Goal: Task Accomplishment & Management: Complete application form

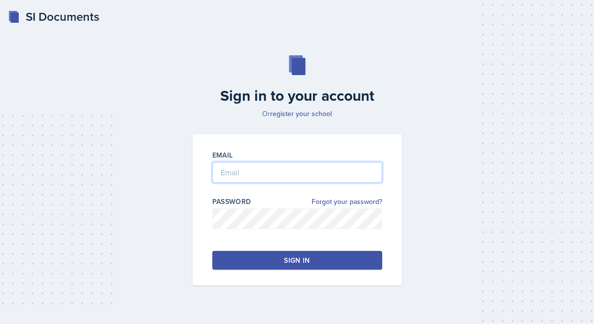
type input "[PERSON_NAME][EMAIL_ADDRESS][PERSON_NAME][DOMAIN_NAME]"
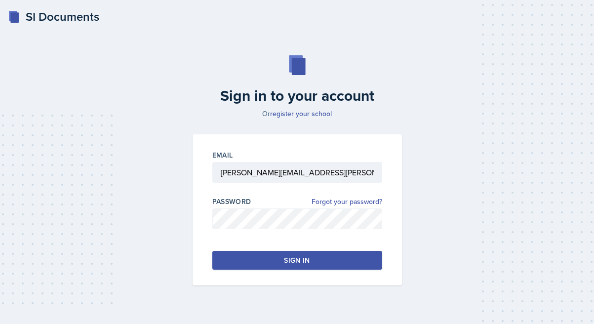
click at [288, 259] on div "Sign in" at bounding box center [297, 260] width 26 height 10
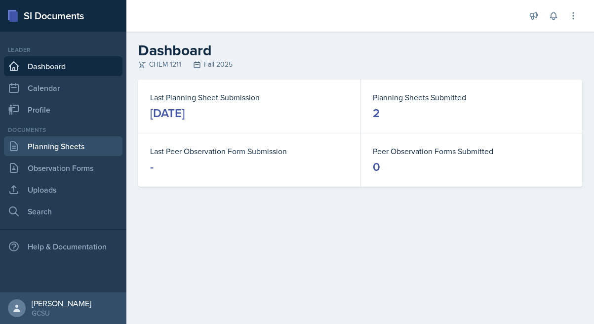
click at [71, 139] on link "Planning Sheets" at bounding box center [63, 146] width 118 height 20
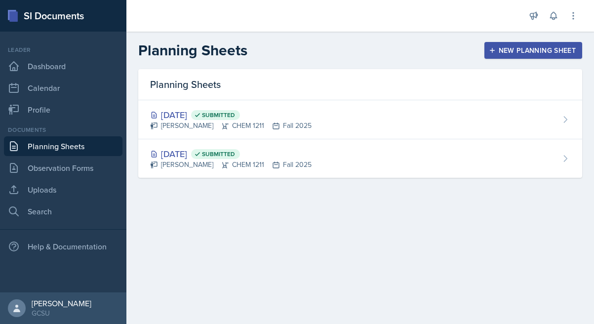
click at [528, 49] on div "New Planning Sheet" at bounding box center [532, 50] width 85 height 8
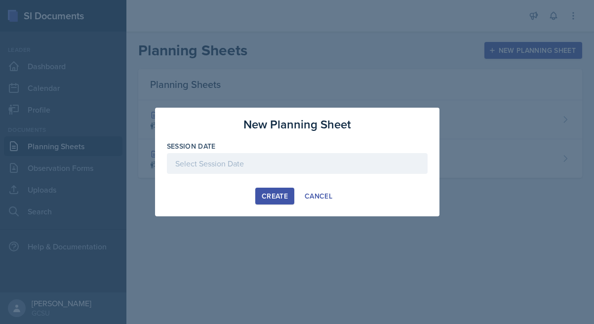
click at [312, 160] on div at bounding box center [297, 163] width 261 height 21
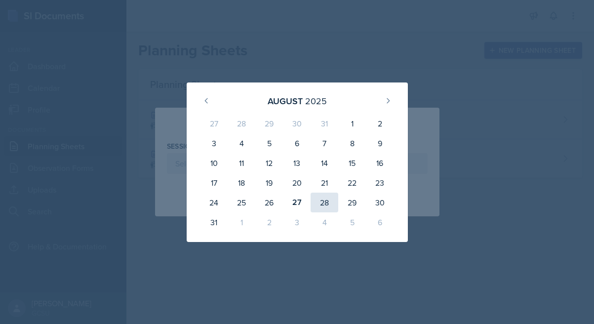
click at [331, 201] on div "28" at bounding box center [324, 202] width 28 height 20
type input "[DATE]"
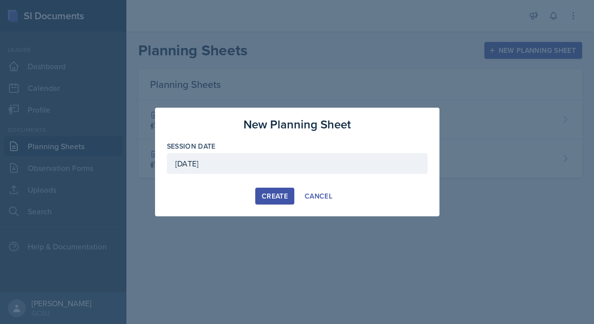
click at [279, 197] on div "Create" at bounding box center [275, 196] width 26 height 8
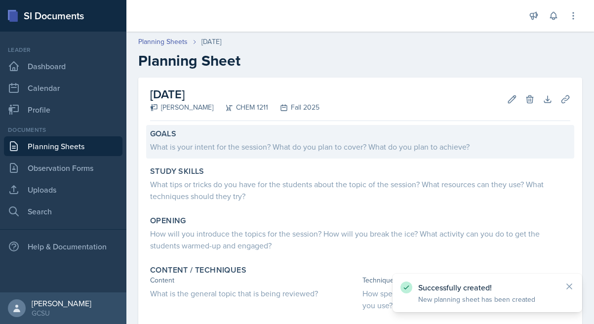
click at [319, 151] on div "What is your intent for the session? What do you plan to cover? What do you pla…" at bounding box center [360, 147] width 420 height 12
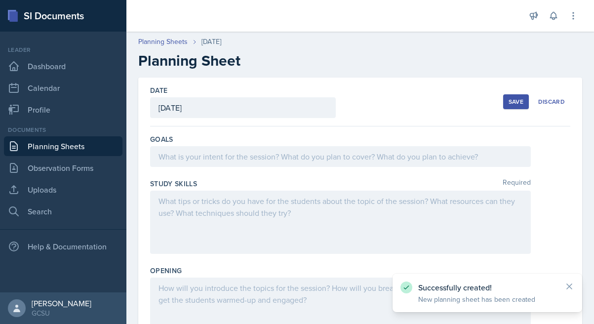
click at [319, 151] on div at bounding box center [340, 156] width 380 height 21
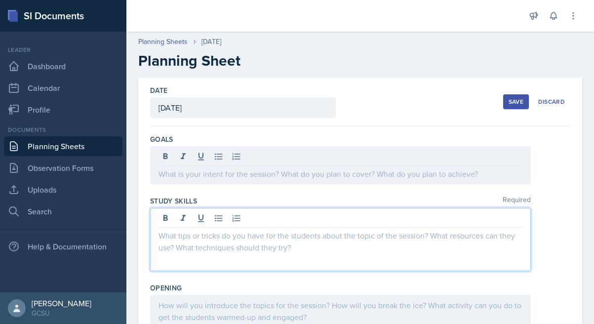
click at [300, 217] on div at bounding box center [340, 239] width 380 height 63
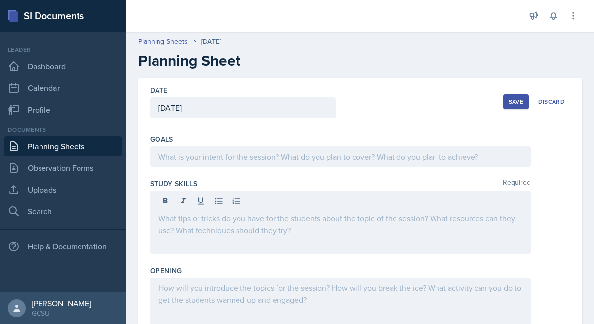
click at [209, 145] on div "Goals" at bounding box center [360, 152] width 420 height 44
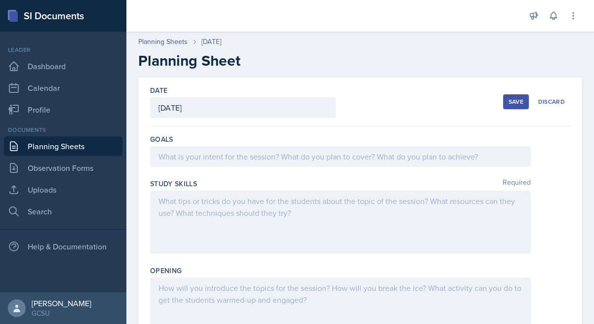
click at [209, 156] on div at bounding box center [340, 156] width 380 height 21
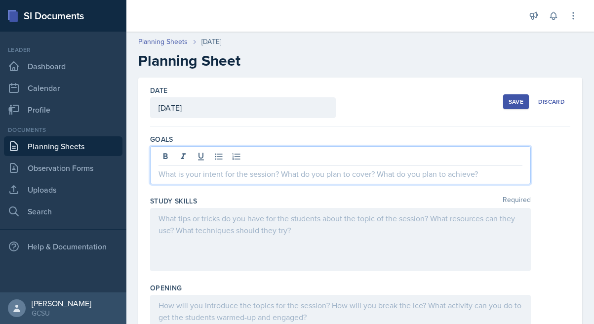
click at [296, 234] on div at bounding box center [340, 239] width 380 height 63
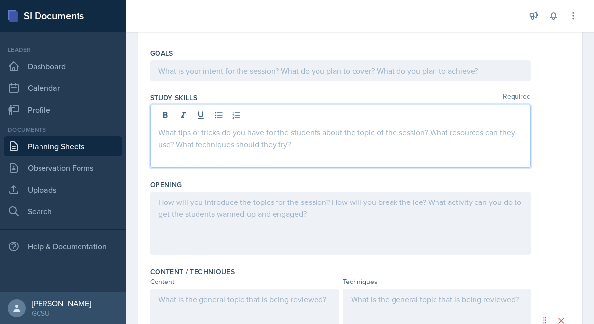
click at [289, 223] on div at bounding box center [340, 222] width 380 height 63
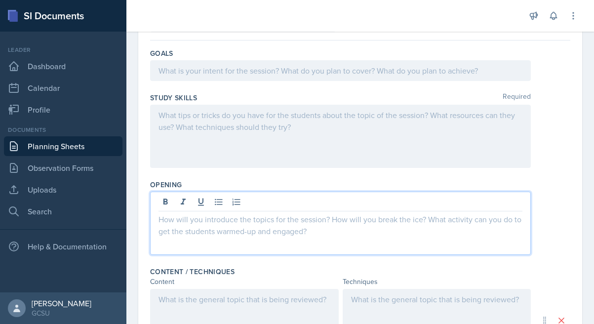
scroll to position [103, 0]
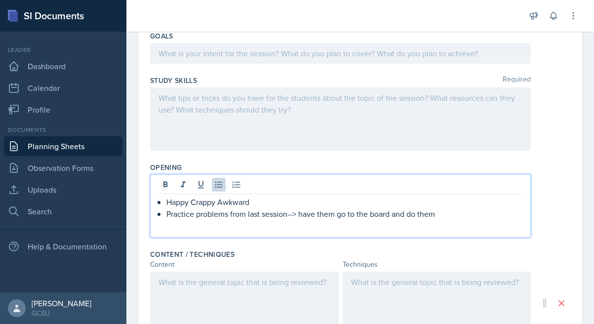
click at [290, 218] on p "Practice problems from last session--> have them go to the board and do them" at bounding box center [344, 214] width 356 height 12
click at [455, 215] on p "Practice problems from last session- -> have them go to the board and do them" at bounding box center [344, 214] width 356 height 12
click at [393, 214] on p "Practice problems from last session- -> have them go to the board and do them i…" at bounding box center [344, 214] width 356 height 12
click at [404, 225] on p "Practice problems from last session- -> have them go to the board (?) and do th…" at bounding box center [344, 220] width 356 height 24
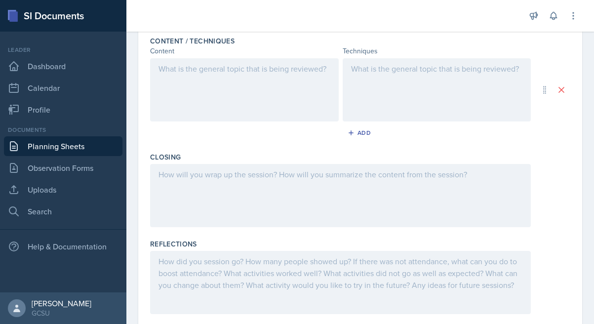
click at [262, 205] on div at bounding box center [340, 195] width 380 height 63
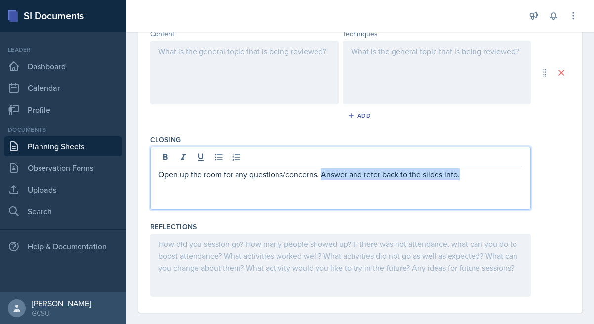
drag, startPoint x: 321, startPoint y: 174, endPoint x: 504, endPoint y: 177, distance: 182.6
click at [504, 177] on p "Open up the room for any questions/concerns. Answer and refer back to the slide…" at bounding box center [340, 174] width 364 height 12
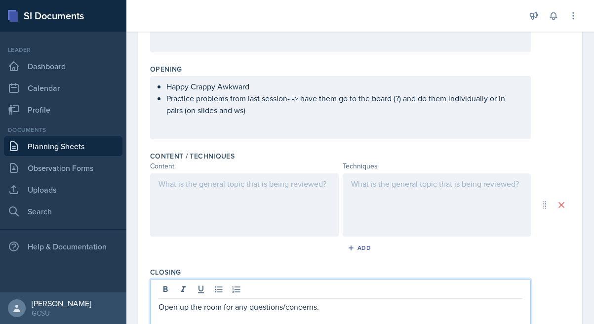
scroll to position [199, 0]
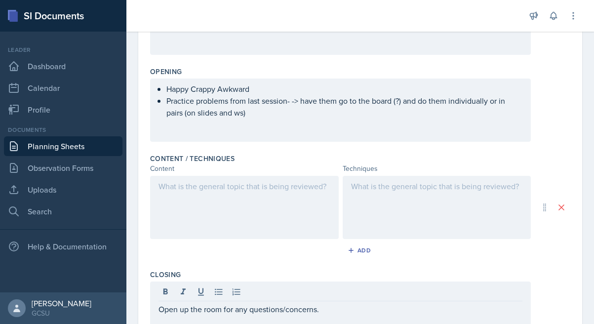
click at [268, 192] on div at bounding box center [244, 207] width 188 height 63
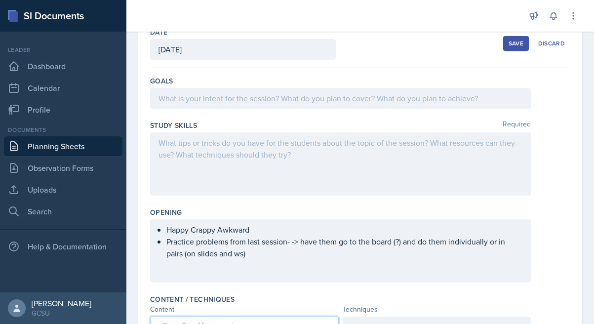
click at [267, 155] on div at bounding box center [340, 163] width 380 height 63
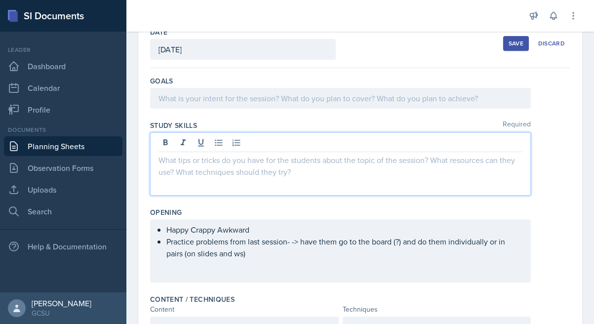
scroll to position [75, 0]
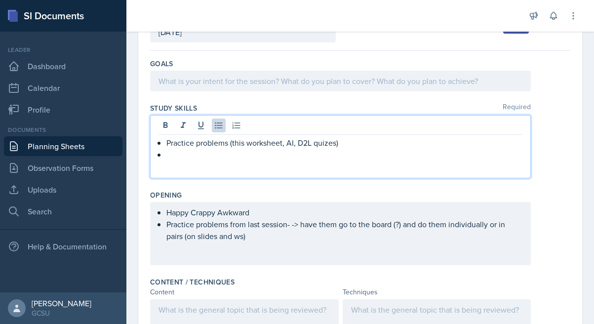
click at [320, 141] on p "Practice problems (this worksheet, AI, D2L quizes)" at bounding box center [344, 143] width 356 height 12
click at [307, 154] on p at bounding box center [344, 155] width 356 height 12
click at [235, 82] on p at bounding box center [340, 81] width 364 height 12
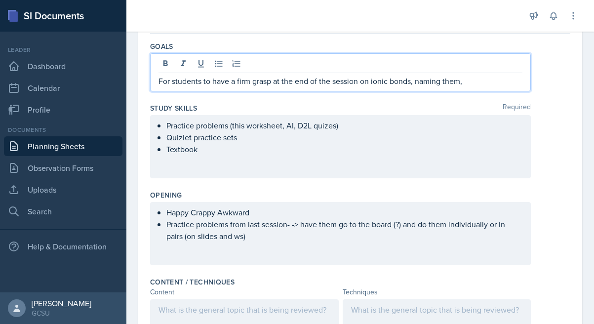
click at [415, 81] on p "For students to have a firm grasp at the end of the session on ionic bonds, nam…" at bounding box center [340, 81] width 364 height 12
click at [485, 78] on p "For students to have a firm grasp at the end of the session on ionic bonds and …" at bounding box center [340, 81] width 364 height 12
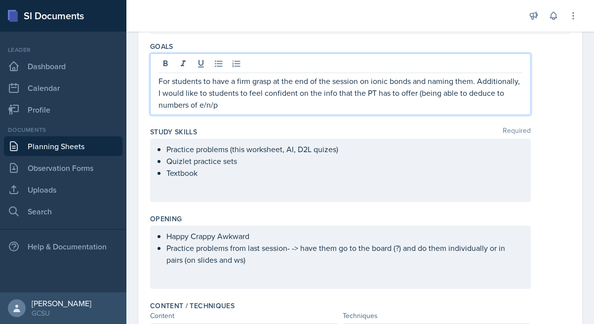
click at [206, 103] on p "For students to have a firm grasp at the end of the session on ionic bonds and …" at bounding box center [340, 93] width 364 height 36
click at [204, 106] on p "For students to have a firm grasp at the end of the session on ionic bonds and …" at bounding box center [340, 93] width 364 height 36
click at [257, 103] on p "For students to have a firm grasp at the end of the session on ionic bonds and …" at bounding box center [340, 93] width 364 height 36
click at [213, 107] on p "For students to have a firm grasp at the end of the session on ionic bonds and …" at bounding box center [340, 93] width 364 height 36
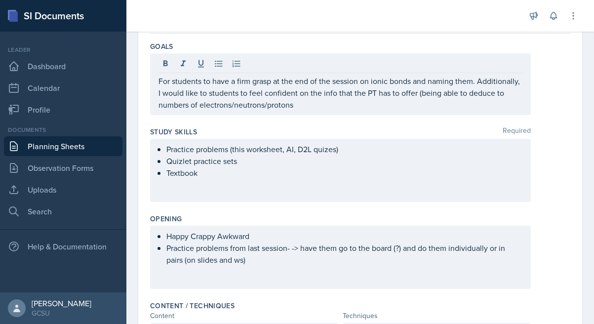
click at [327, 112] on div "For students to have a firm grasp at the end of the session on ionic bonds and …" at bounding box center [340, 84] width 380 height 62
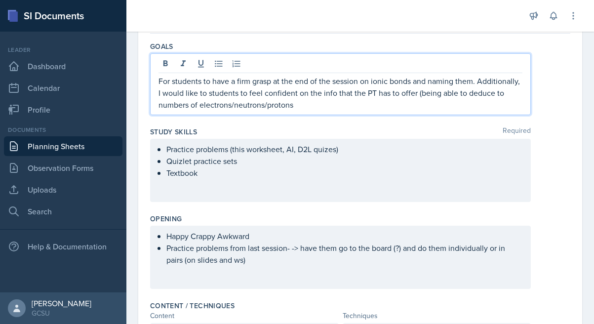
click at [322, 104] on p "For students to have a firm grasp at the end of the session on ionic bonds and …" at bounding box center [340, 93] width 364 height 36
click at [293, 105] on p "For students to have a firm grasp at the end of the session on ionic bonds and …" at bounding box center [340, 93] width 364 height 36
click at [291, 188] on div "Practice problems (this worksheet, AI, D2L quizes) Quizlet practice sets Textbo…" at bounding box center [340, 170] width 380 height 63
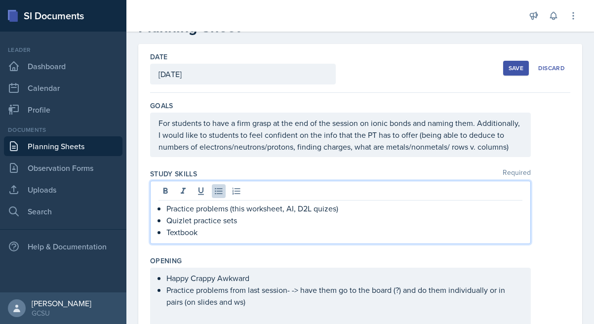
click at [278, 142] on p "For students to have a firm grasp at the end of the session on ionic bonds and …" at bounding box center [340, 135] width 364 height 36
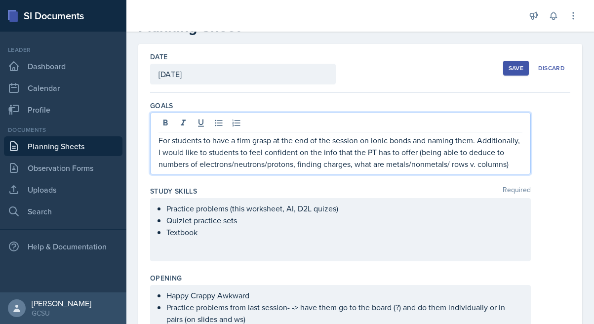
scroll to position [51, 0]
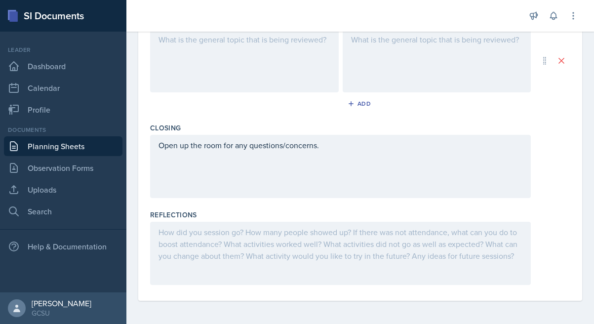
click at [251, 175] on div "Open up the room for any questions/concerns." at bounding box center [340, 166] width 380 height 63
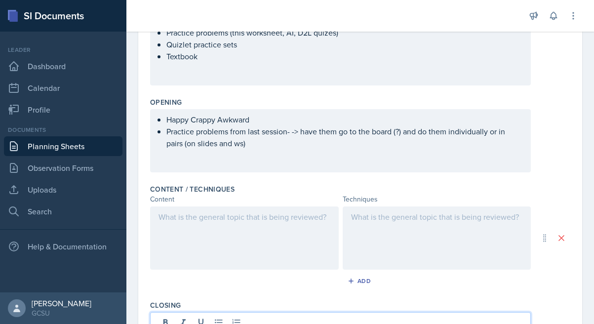
scroll to position [189, 0]
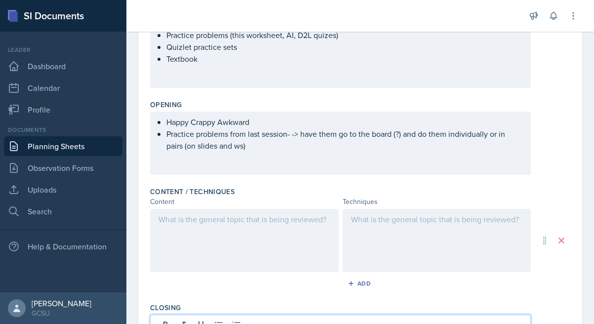
click at [289, 150] on p "Practice problems from last session- -> have them go to the board (?) and do th…" at bounding box center [344, 140] width 356 height 24
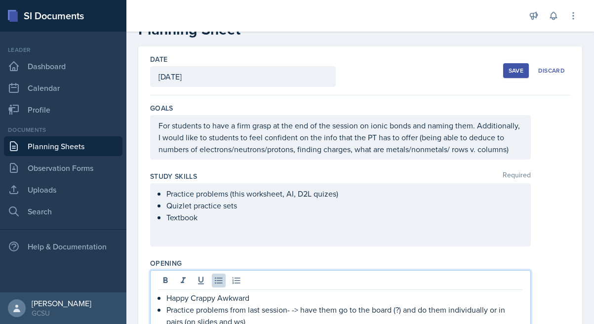
scroll to position [48, 0]
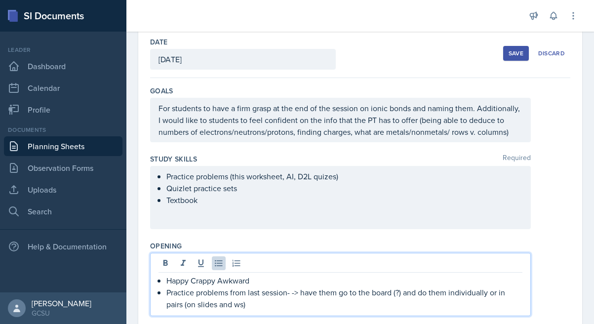
click at [515, 138] on p "For students to have a firm grasp at the end of the session on ionic bonds and …" at bounding box center [340, 120] width 364 height 36
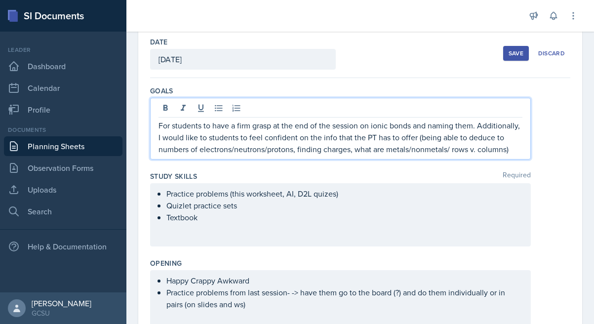
click at [267, 131] on p "For students to have a firm grasp at the end of the session on ionic bonds and …" at bounding box center [340, 137] width 364 height 36
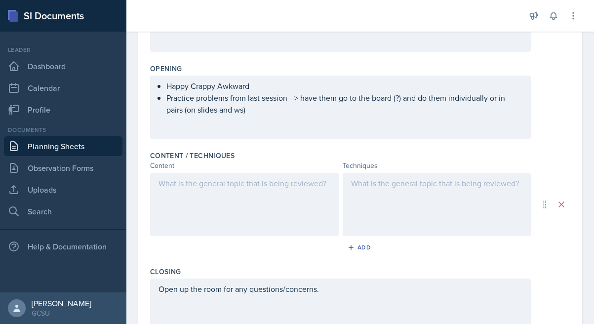
click at [266, 202] on div at bounding box center [244, 204] width 188 height 63
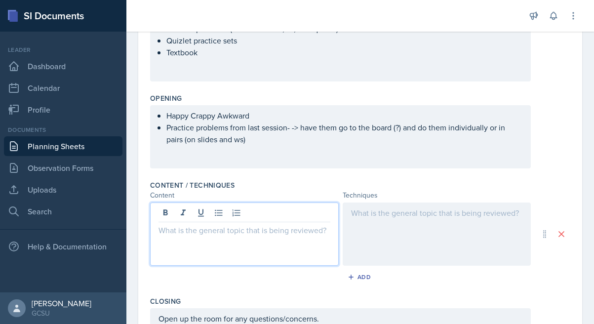
scroll to position [194, 0]
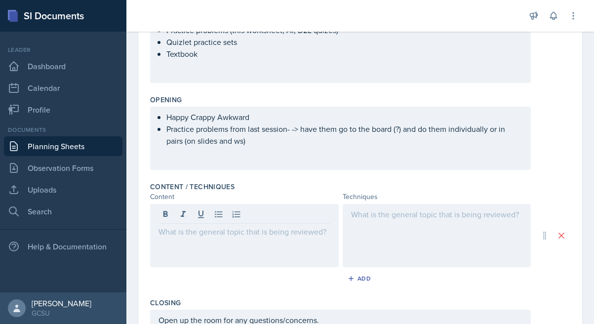
click at [273, 263] on div at bounding box center [244, 235] width 188 height 63
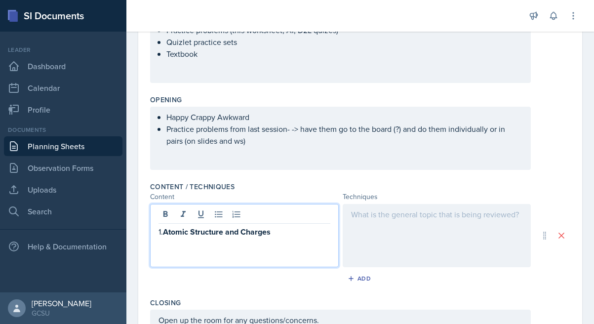
click at [394, 222] on div at bounding box center [436, 235] width 188 height 63
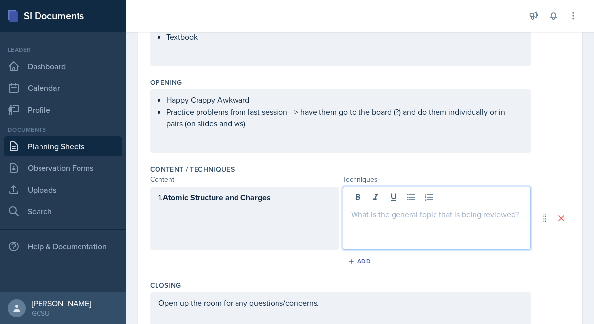
paste div
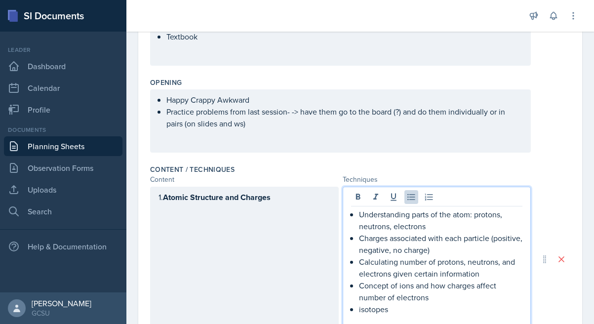
click at [164, 198] on div "1. Atomic Structure and Charges" at bounding box center [244, 259] width 188 height 145
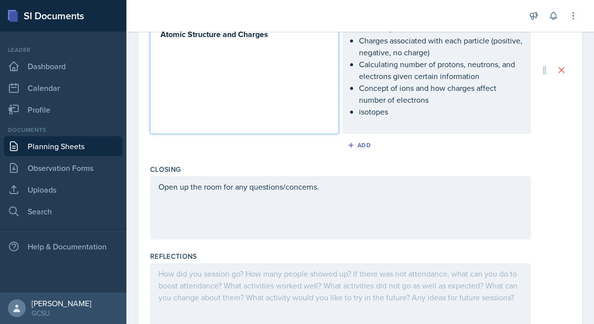
scroll to position [393, 0]
click at [363, 142] on div "Add" at bounding box center [359, 144] width 21 height 8
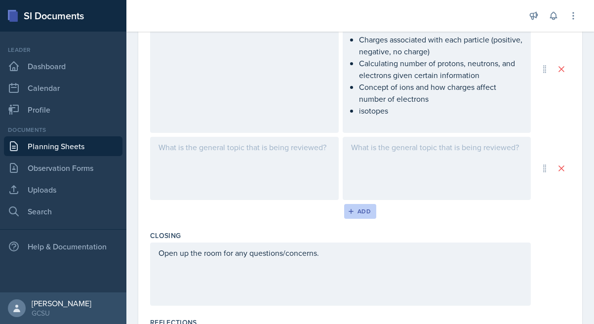
scroll to position [375, 0]
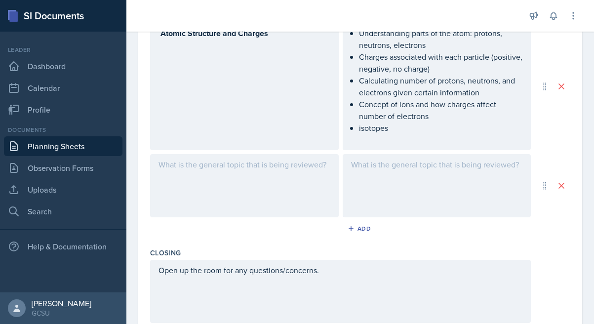
click at [222, 183] on div at bounding box center [244, 185] width 188 height 63
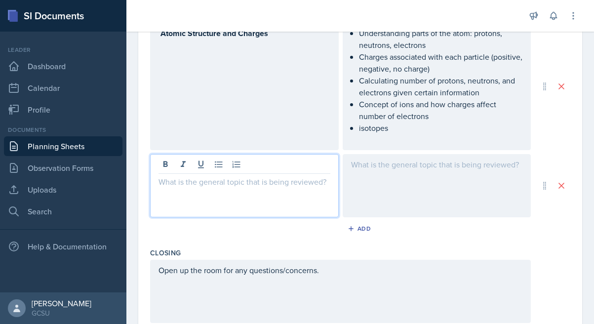
scroll to position [393, 0]
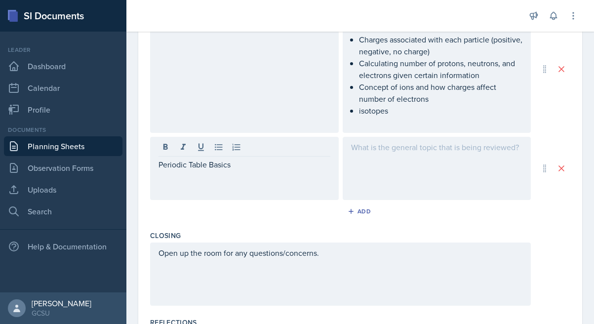
click at [386, 164] on div at bounding box center [436, 168] width 188 height 63
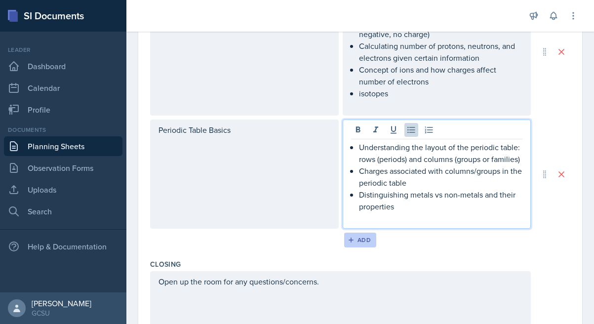
click at [360, 238] on div "Add" at bounding box center [359, 240] width 21 height 8
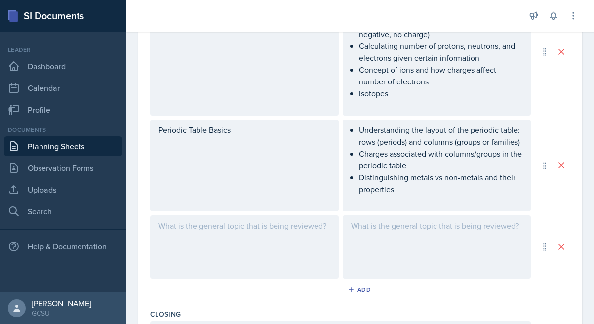
click at [268, 236] on div at bounding box center [244, 246] width 188 height 63
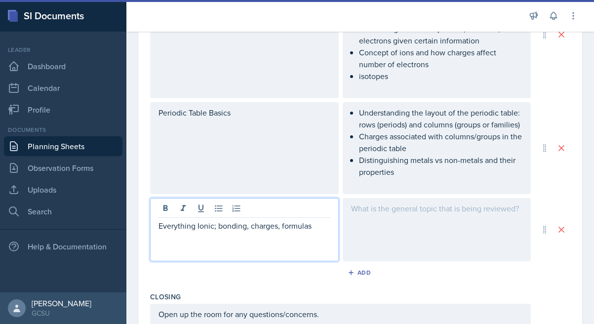
click at [371, 222] on div at bounding box center [436, 229] width 188 height 63
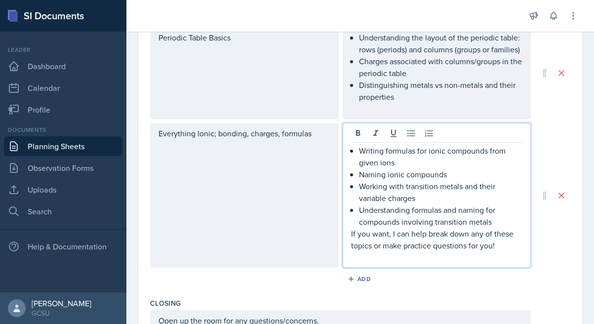
scroll to position [503, 0]
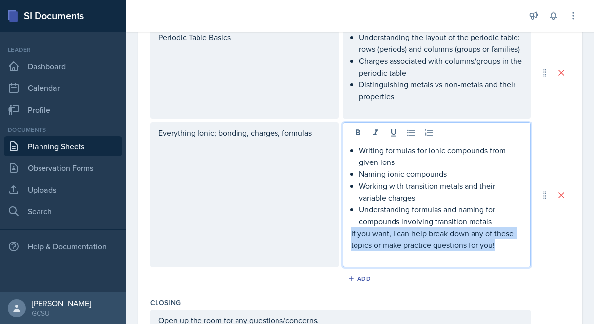
drag, startPoint x: 351, startPoint y: 233, endPoint x: 526, endPoint y: 244, distance: 175.0
click at [526, 244] on div "Writing formulas for ionic compounds from given ions Naming ionic compounds Wor…" at bounding box center [436, 194] width 188 height 145
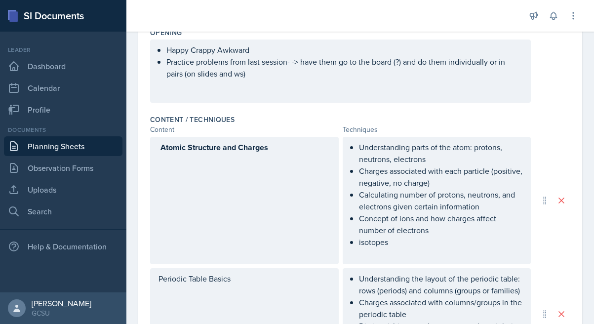
scroll to position [266, 0]
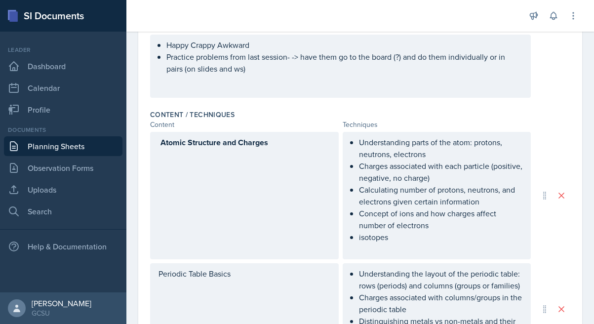
click at [411, 201] on p "Calculating number of protons, neutrons, and electrons given certain information" at bounding box center [441, 196] width 164 height 24
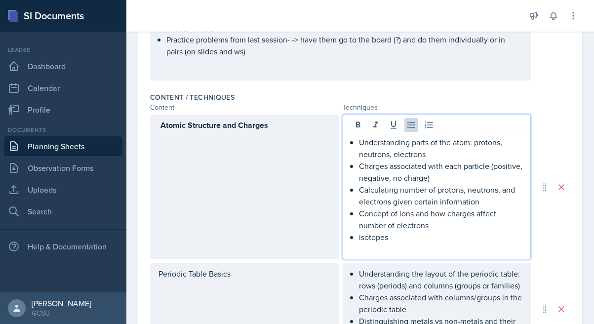
click at [404, 232] on p "isotopes" at bounding box center [441, 237] width 164 height 12
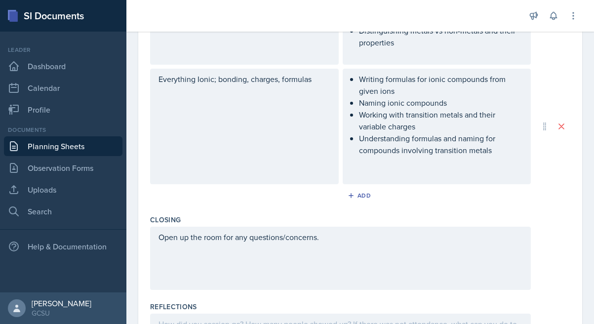
scroll to position [573, 0]
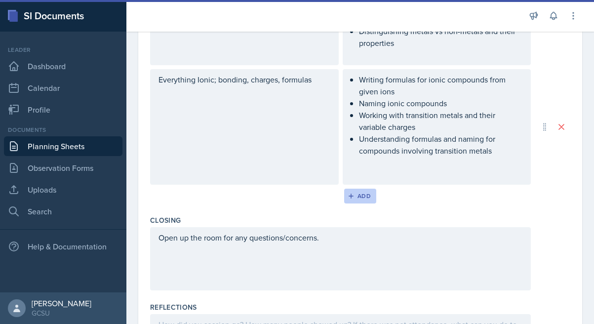
click at [351, 200] on button "Add" at bounding box center [360, 195] width 32 height 15
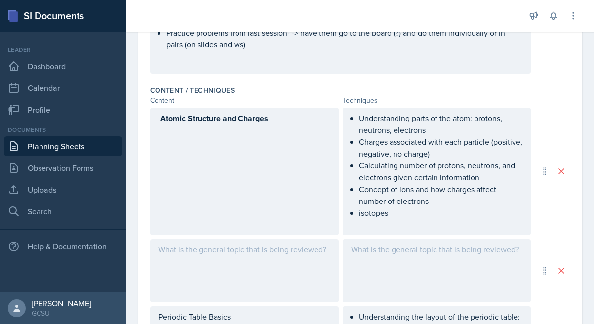
scroll to position [261, 0]
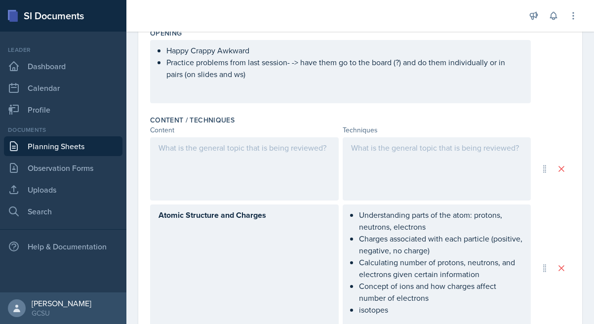
click at [276, 174] on div at bounding box center [244, 168] width 188 height 63
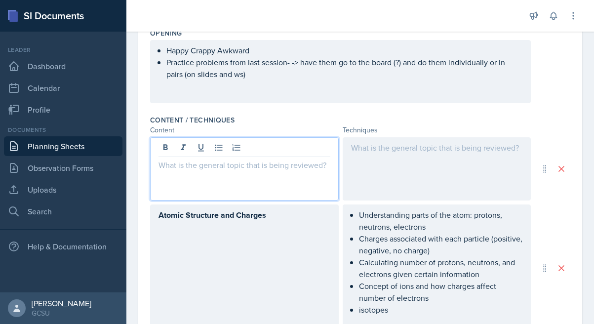
scroll to position [278, 0]
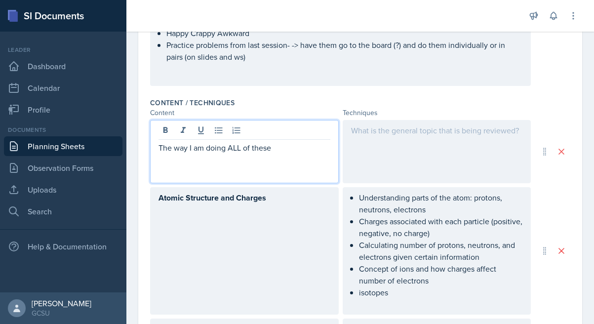
click at [242, 147] on p "The way I am doing ALL of these" at bounding box center [244, 148] width 172 height 12
copy p "The way I am doing ALL of these"
click at [445, 147] on div at bounding box center [436, 151] width 188 height 63
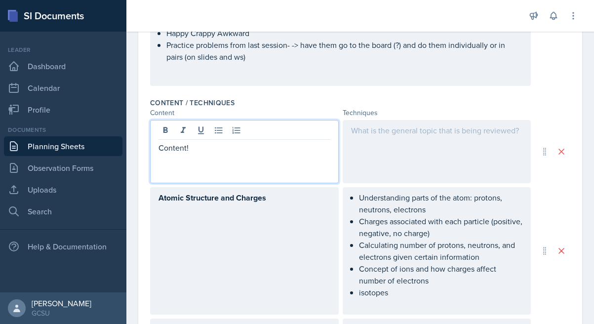
scroll to position [296, 0]
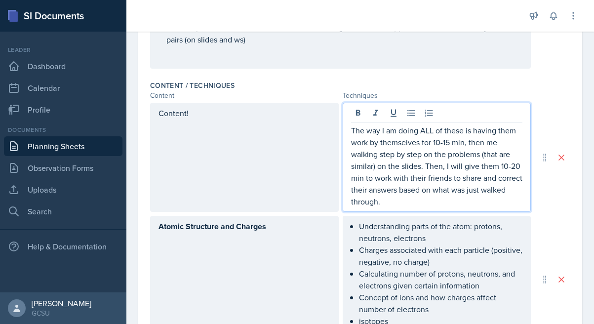
click at [416, 135] on p "The way I am doing ALL of these is having them work by themselves for 10-15 min…" at bounding box center [437, 165] width 172 height 83
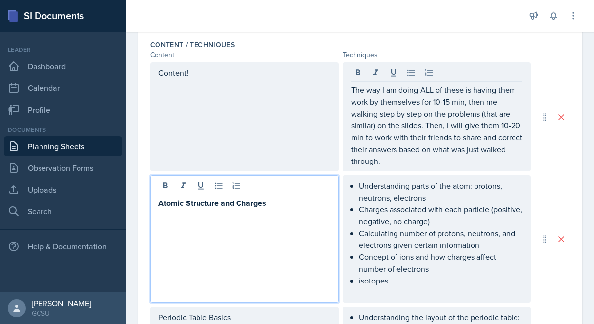
scroll to position [336, 0]
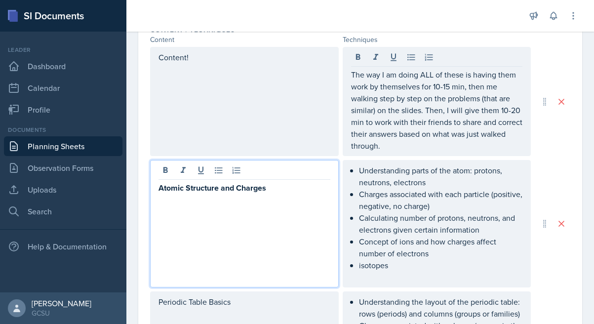
click at [246, 194] on p at bounding box center [244, 200] width 172 height 12
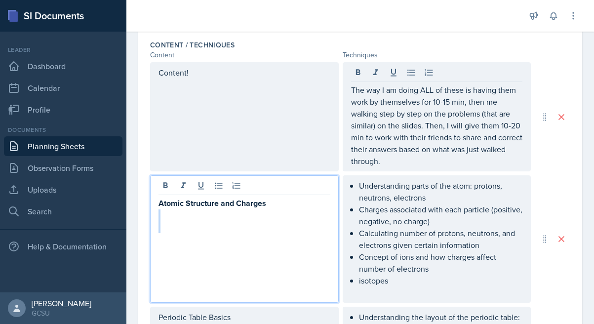
click at [246, 209] on p at bounding box center [244, 215] width 172 height 12
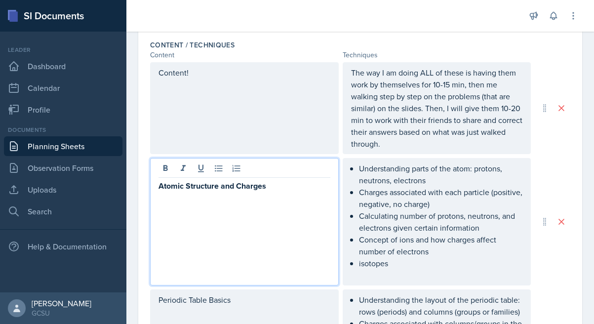
click at [246, 192] on p at bounding box center [244, 198] width 172 height 12
click at [244, 185] on strong "Atomic Structure and Charges" at bounding box center [212, 185] width 108 height 11
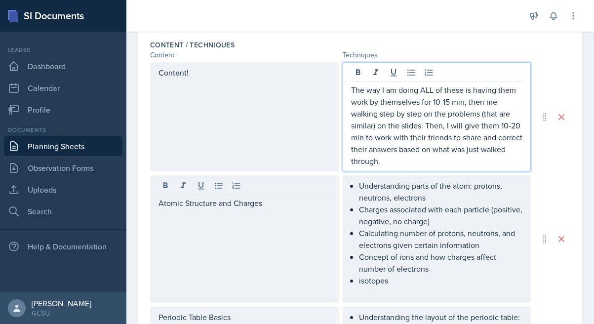
click at [463, 146] on p "The way I am doing ALL of these is having them work by themselves for 10-15 min…" at bounding box center [437, 125] width 172 height 83
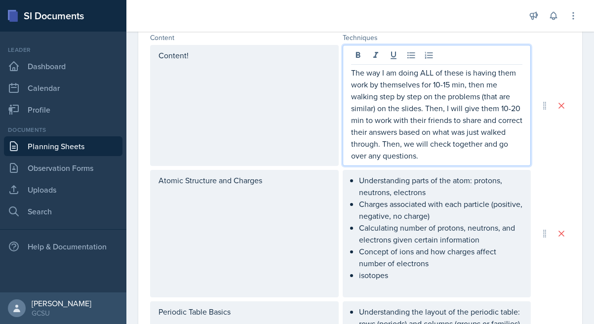
click at [441, 262] on ul "Understanding parts of the atom: protons, neutrons, electrons Charges associate…" at bounding box center [441, 227] width 164 height 107
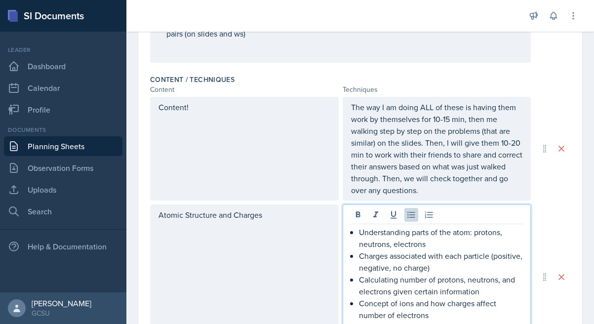
click at [287, 156] on div "Content!" at bounding box center [244, 149] width 188 height 104
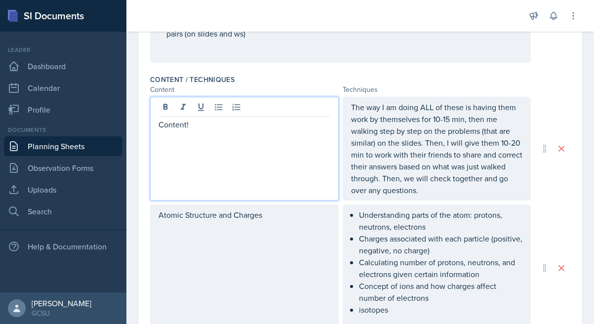
scroll to position [319, 0]
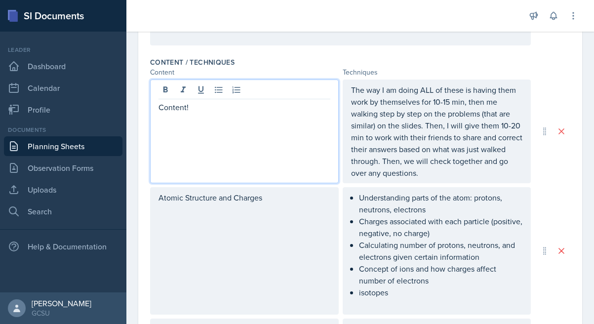
click at [161, 107] on p "Content!" at bounding box center [244, 107] width 172 height 12
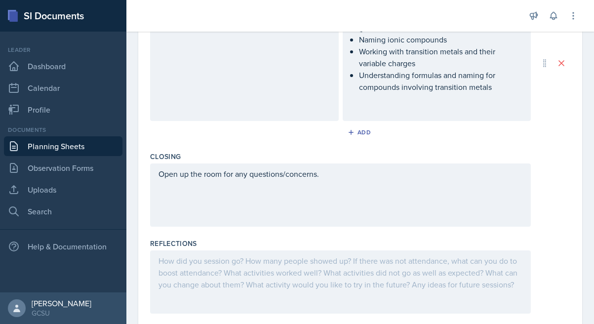
scroll to position [756, 0]
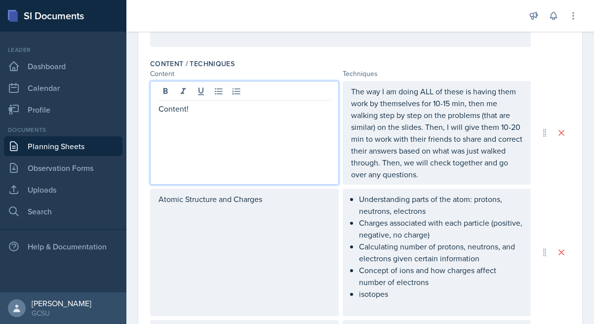
click at [389, 96] on p "The way I am doing ALL of these is having them work by themselves for 10-15 min…" at bounding box center [437, 132] width 172 height 95
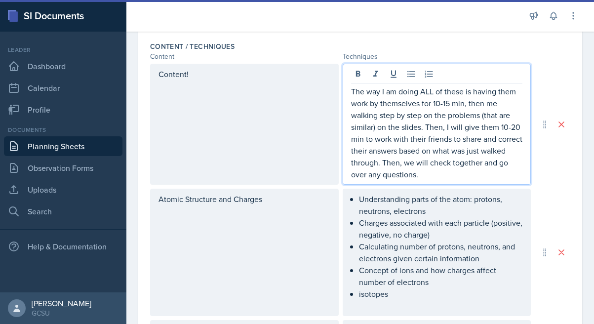
click at [354, 91] on p "The way I am doing ALL of these is having them work by themselves for 10-15 min…" at bounding box center [437, 132] width 172 height 95
click at [351, 92] on p "The way I am doing ALL of these is having them work by themselves for 10-15 min…" at bounding box center [437, 132] width 172 height 95
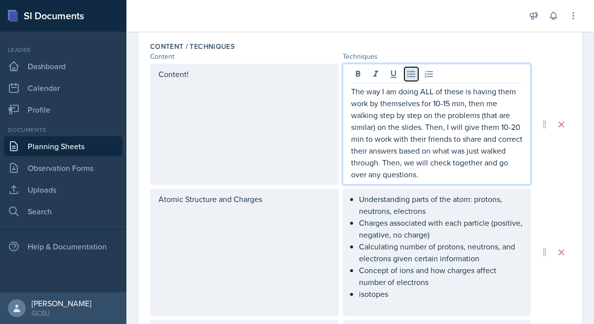
click at [410, 75] on icon at bounding box center [411, 74] width 10 height 10
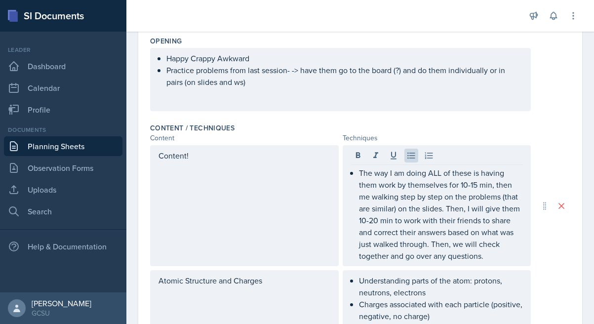
click at [287, 175] on div "Content!" at bounding box center [244, 205] width 188 height 121
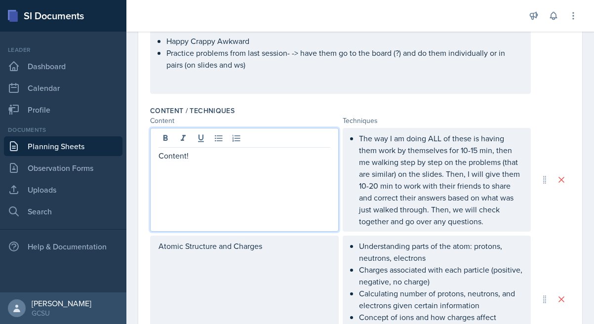
click at [263, 257] on div "Atomic Structure and Charges" at bounding box center [244, 258] width 172 height 36
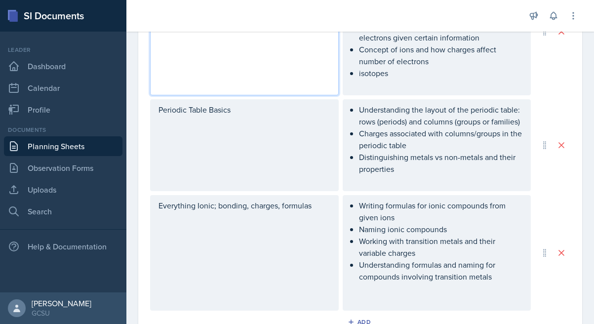
scroll to position [484, 0]
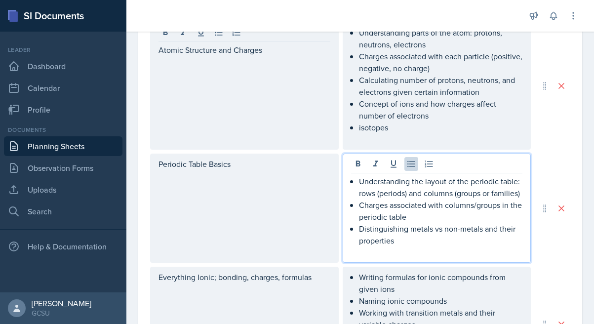
click at [404, 221] on ul "Understanding the layout of the periodic table: rows (periods) and columns (gro…" at bounding box center [441, 210] width 164 height 71
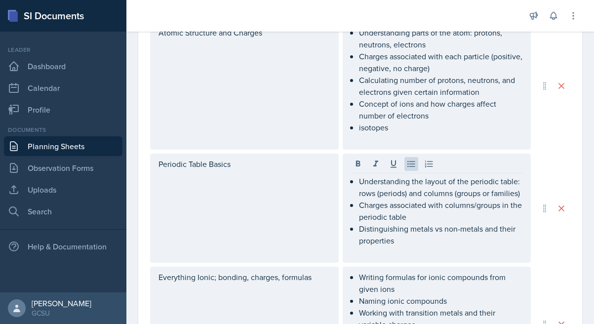
click at [267, 225] on div "Periodic Table Basics" at bounding box center [244, 207] width 188 height 109
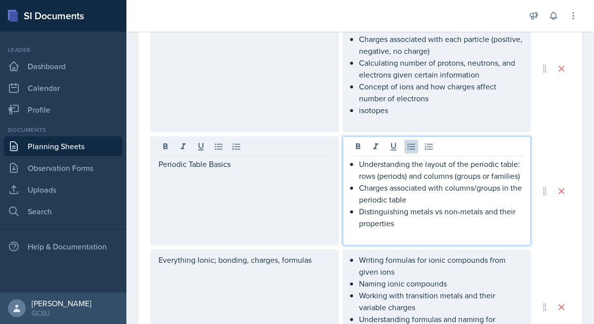
click at [403, 205] on p "Distinguishing metals vs non-metals and their properties" at bounding box center [441, 217] width 164 height 24
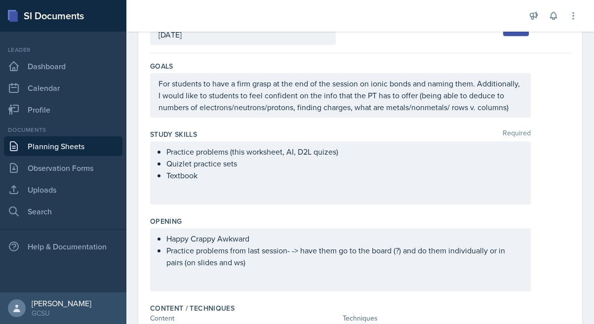
scroll to position [31, 0]
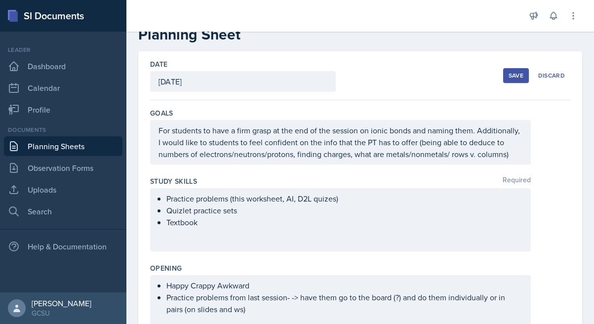
click at [257, 209] on p "Quizlet practice sets" at bounding box center [344, 210] width 356 height 12
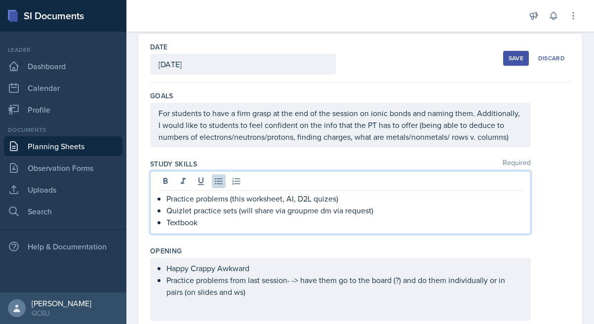
click at [222, 225] on p "Textbook" at bounding box center [344, 222] width 356 height 12
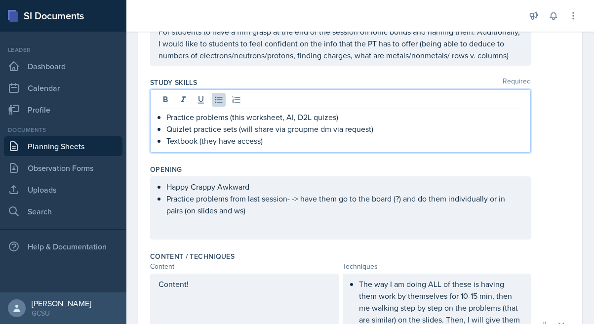
scroll to position [132, 0]
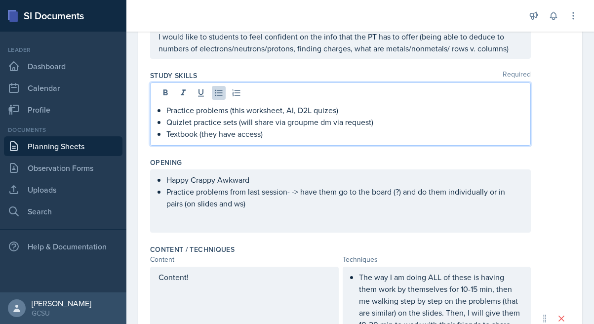
click at [328, 113] on p "Practice problems (this worksheet, AI, D2L quizes)" at bounding box center [344, 110] width 356 height 12
click at [307, 190] on div "Happy Crappy Awkward Practice problems from last session- -> have them go to th…" at bounding box center [340, 200] width 380 height 63
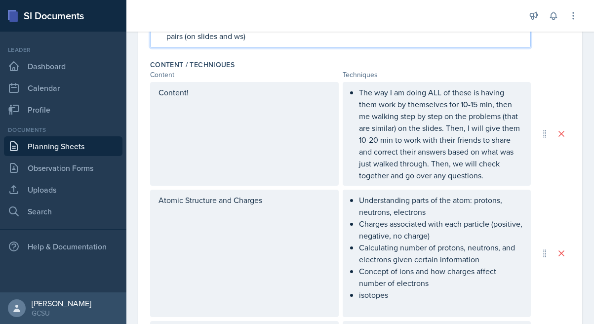
click at [307, 190] on div "Atomic Structure and Charges" at bounding box center [244, 252] width 188 height 127
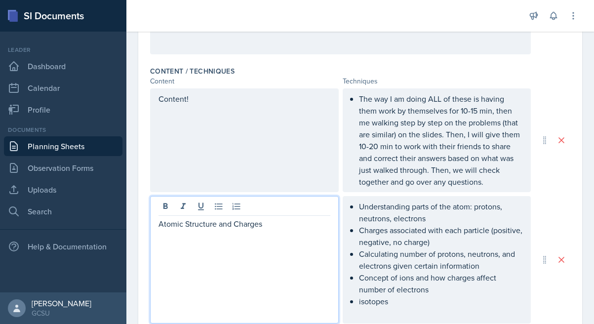
scroll to position [327, 0]
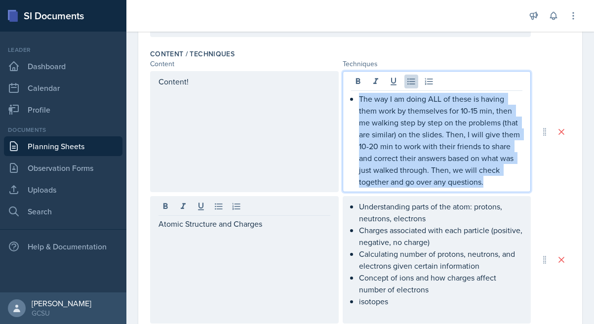
drag, startPoint x: 501, startPoint y: 184, endPoint x: 344, endPoint y: 86, distance: 184.8
click at [344, 86] on div "The way I am doing ALL of these is having them work by themselves for 10-15 min…" at bounding box center [436, 131] width 188 height 121
copy p "The way I am doing ALL of these is having them work by themselves for 10-15 min…"
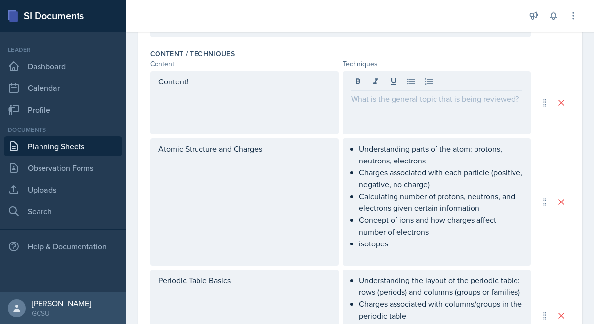
click at [224, 71] on div "Content!" at bounding box center [244, 102] width 188 height 63
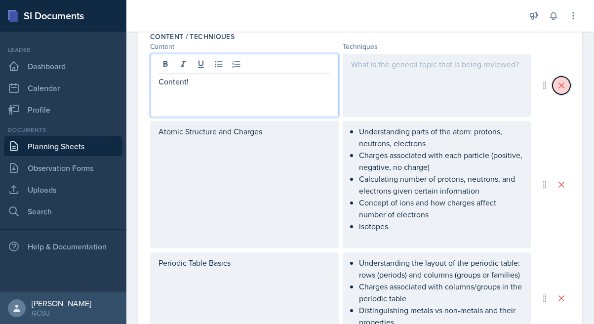
click at [561, 86] on icon at bounding box center [561, 85] width 10 height 10
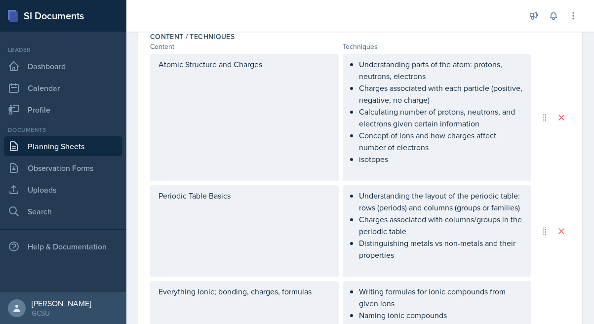
click at [283, 116] on div "Atomic Structure and Charges" at bounding box center [244, 117] width 188 height 127
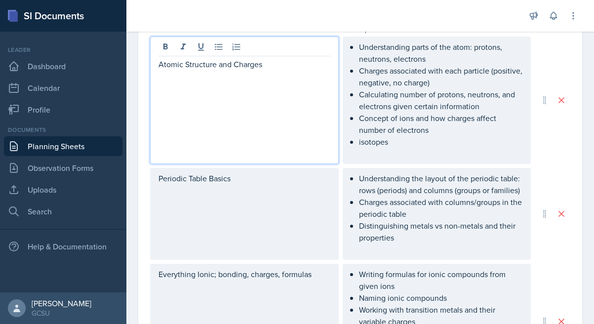
click at [359, 45] on div "Understanding parts of the atom: protons, neutrons, electrons Charges associate…" at bounding box center [436, 100] width 188 height 127
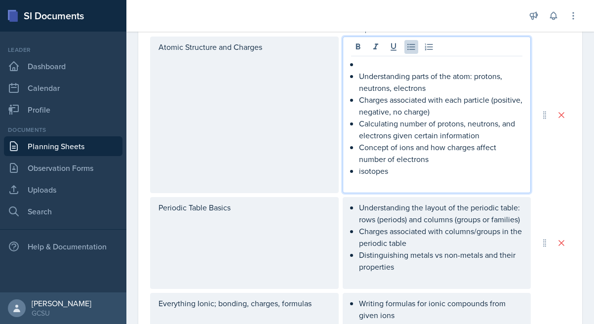
click at [364, 65] on p at bounding box center [441, 64] width 164 height 12
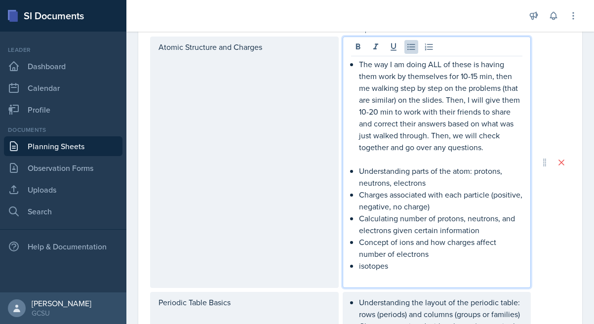
click at [357, 62] on div "The way I am doing ALL of these is having them work by themselves for 10-15 min…" at bounding box center [437, 170] width 172 height 225
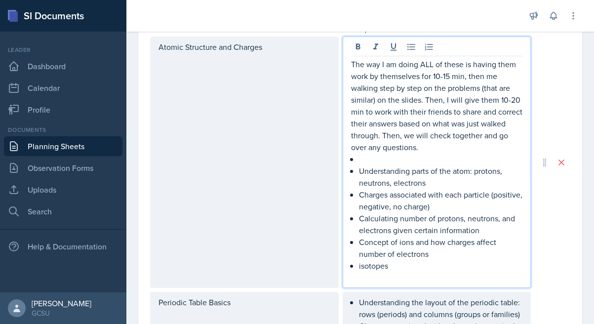
click at [417, 156] on p at bounding box center [441, 159] width 164 height 12
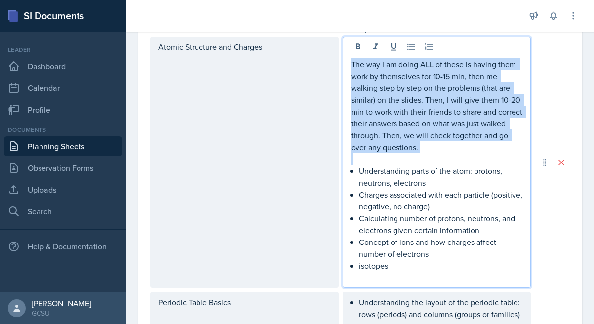
drag, startPoint x: 426, startPoint y: 153, endPoint x: 329, endPoint y: 58, distance: 135.7
click at [329, 58] on div "Atomic Structure and Charges The way I am doing ALL of these is having them wor…" at bounding box center [340, 162] width 380 height 251
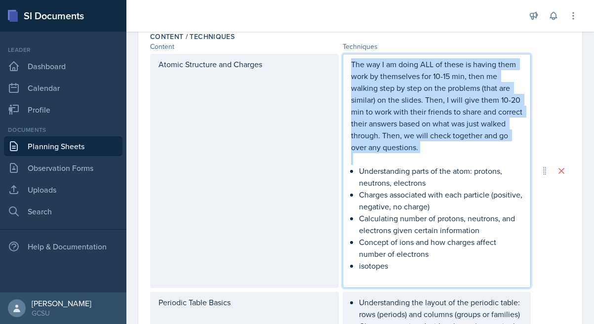
copy p "The way I am doing ALL of these is having them work by themselves for 10-15 min…"
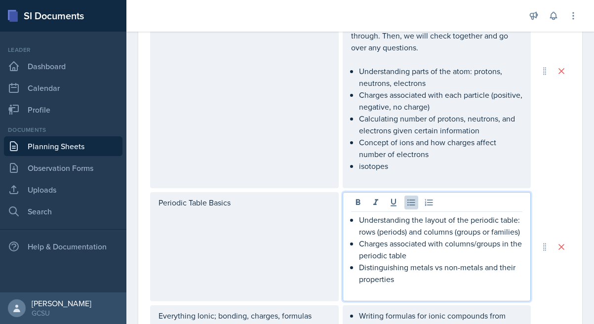
scroll to position [461, 0]
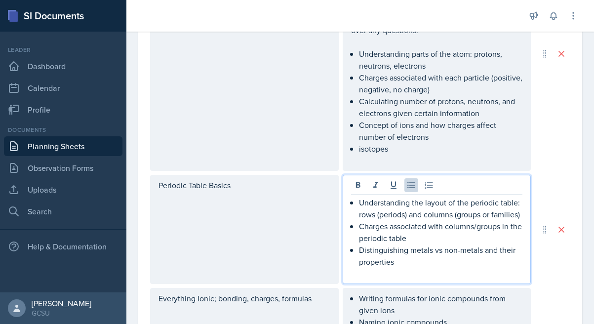
click at [358, 202] on div "Understanding the layout of the periodic table: rows (periods) and columns (gro…" at bounding box center [437, 237] width 172 height 83
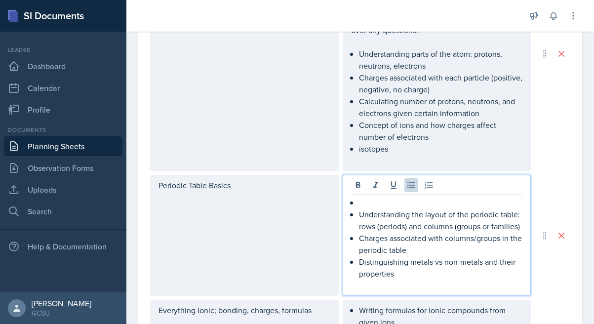
click at [364, 201] on p at bounding box center [441, 202] width 164 height 12
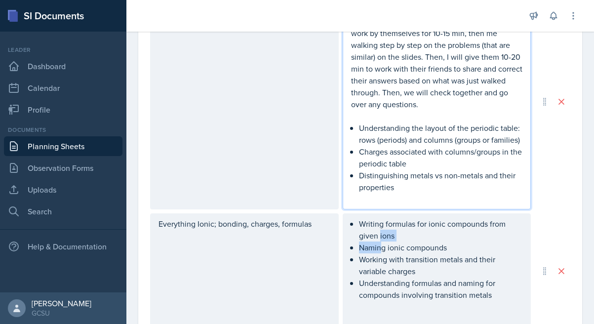
click at [380, 241] on ul "Writing formulas for ionic compounds from given ions Naming ionic compounds Wor…" at bounding box center [441, 259] width 164 height 83
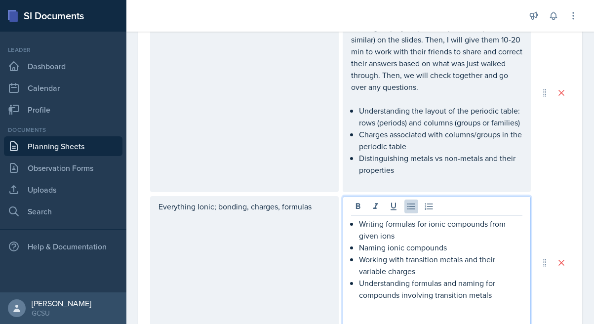
click at [355, 221] on div "Writing formulas for ionic compounds from given ions Naming ionic compounds Wor…" at bounding box center [437, 271] width 172 height 107
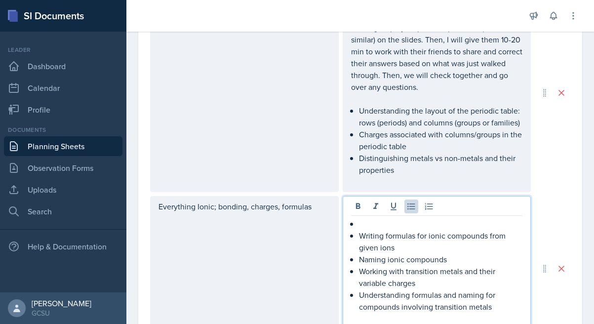
click at [360, 221] on p at bounding box center [441, 224] width 164 height 12
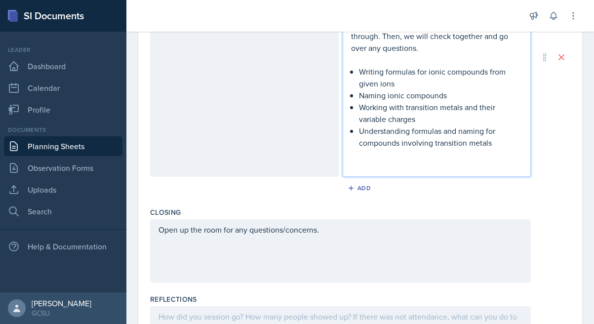
click at [422, 240] on div "Open up the room for any questions/concerns." at bounding box center [340, 250] width 380 height 63
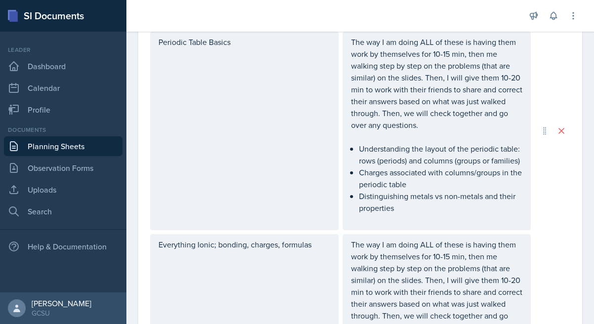
scroll to position [0, 0]
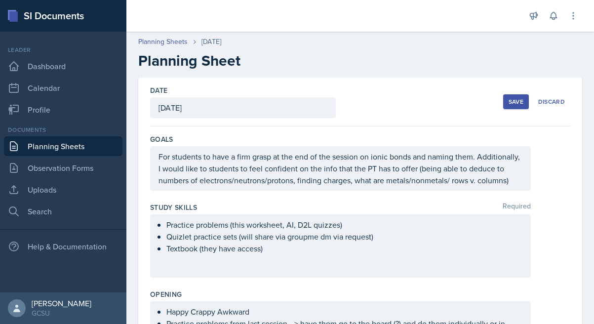
click at [517, 102] on div "Save" at bounding box center [515, 102] width 15 height 8
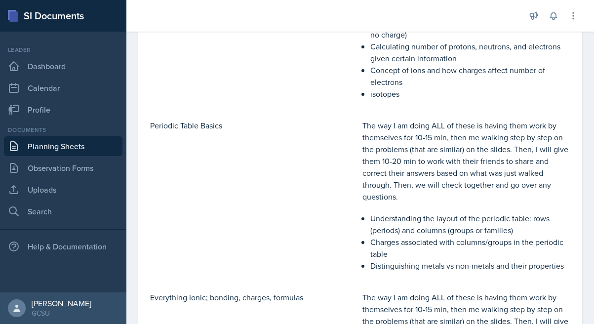
scroll to position [732, 0]
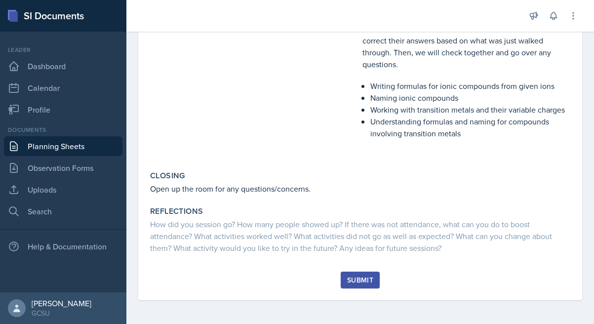
click at [357, 277] on div "Submit" at bounding box center [360, 280] width 26 height 8
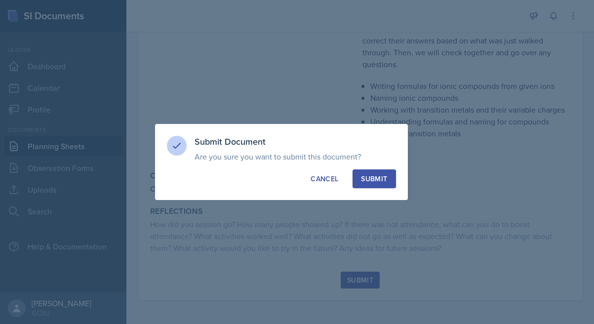
click at [372, 175] on div "Submit" at bounding box center [374, 179] width 26 height 10
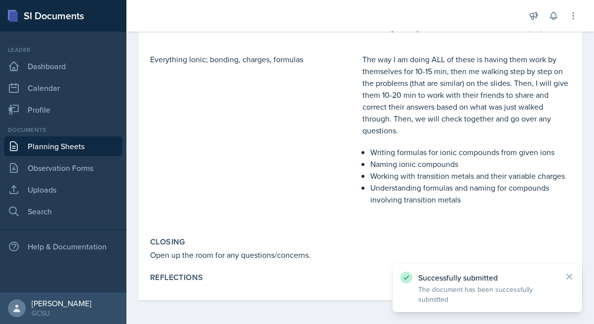
click at [58, 146] on link "Planning Sheets" at bounding box center [63, 146] width 118 height 20
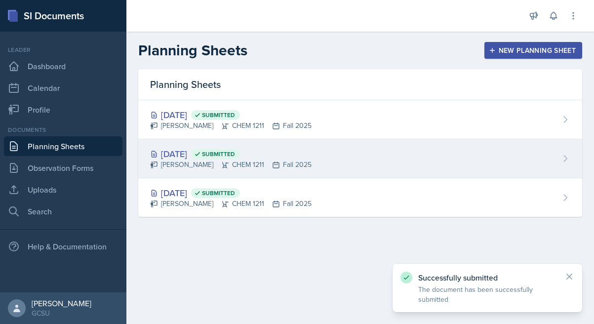
click at [235, 152] on span "Submitted" at bounding box center [218, 154] width 33 height 8
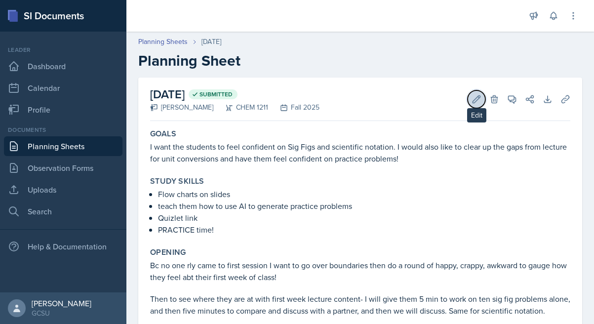
click at [476, 102] on icon at bounding box center [476, 99] width 10 height 10
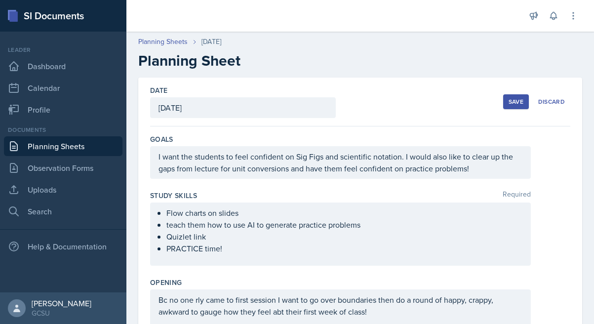
scroll to position [633, 0]
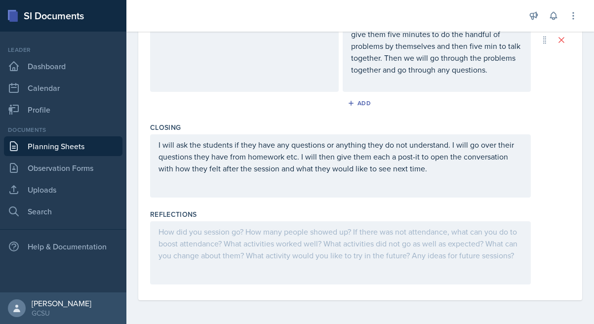
click at [262, 258] on div at bounding box center [340, 252] width 380 height 63
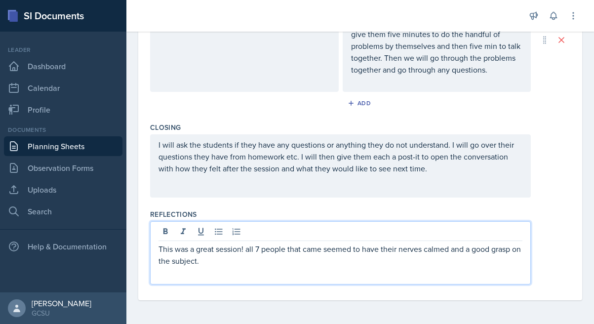
scroll to position [0, 0]
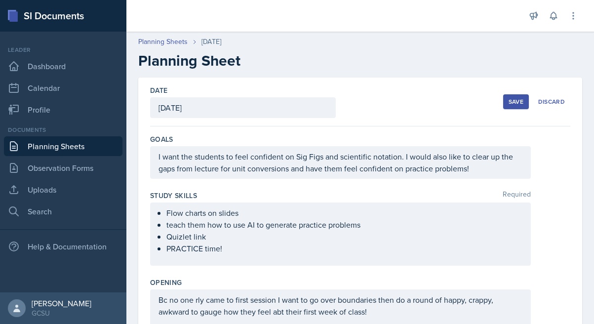
click at [515, 101] on div "Save" at bounding box center [515, 102] width 15 height 8
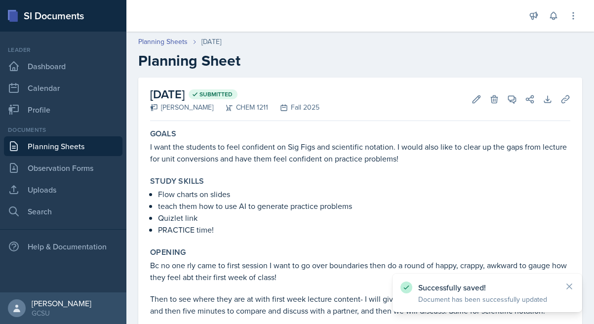
click at [82, 141] on link "Planning Sheets" at bounding box center [63, 146] width 118 height 20
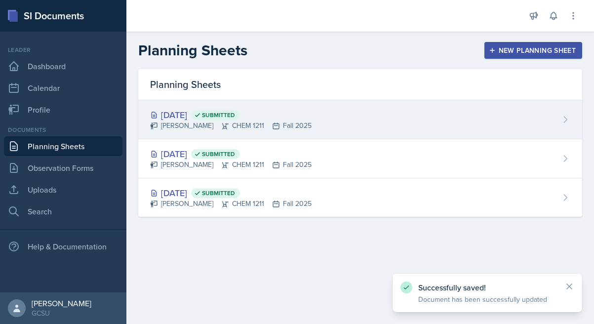
click at [259, 104] on div "[DATE] Submitted [PERSON_NAME] CHEM 1211 Fall 2025" at bounding box center [360, 119] width 444 height 39
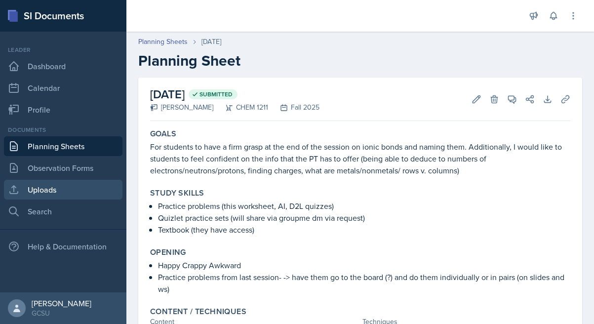
click at [74, 183] on link "Uploads" at bounding box center [63, 190] width 118 height 20
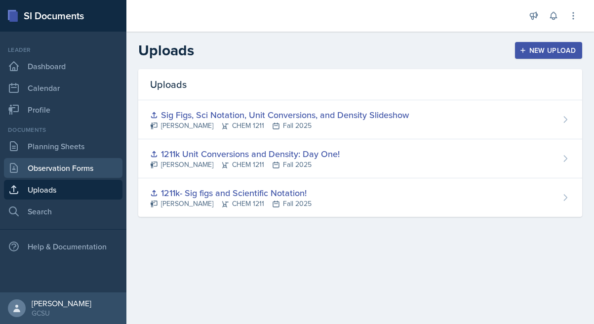
click at [73, 163] on link "Observation Forms" at bounding box center [63, 168] width 118 height 20
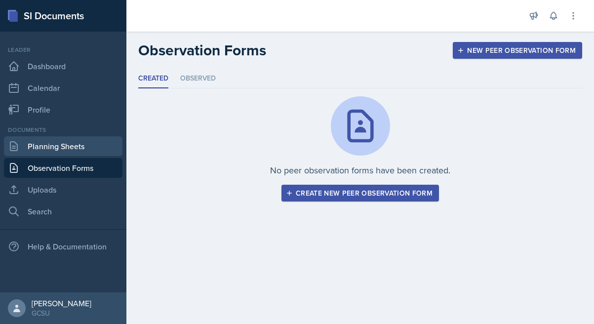
click at [68, 141] on link "Planning Sheets" at bounding box center [63, 146] width 118 height 20
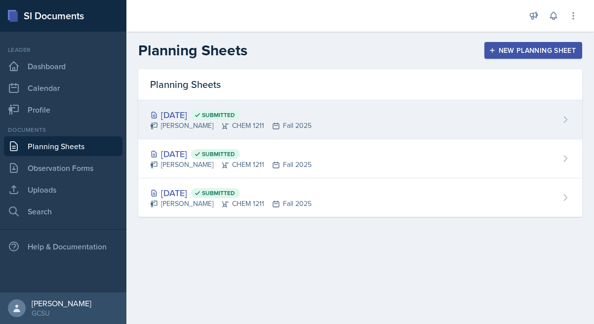
click at [235, 115] on span "Submitted" at bounding box center [218, 115] width 33 height 8
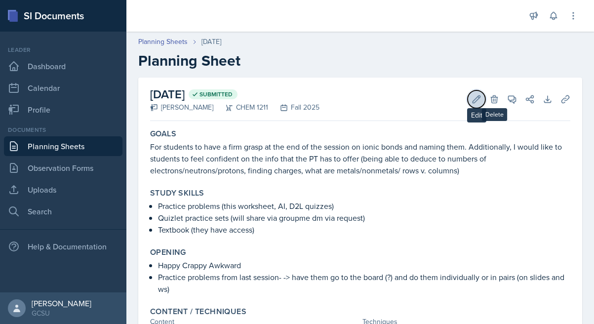
click at [477, 97] on icon at bounding box center [476, 99] width 10 height 10
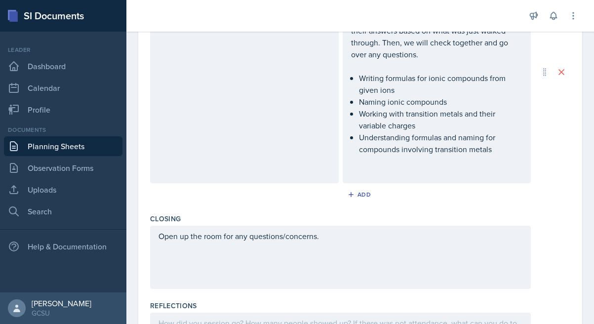
scroll to position [876, 0]
click at [353, 191] on div "Add" at bounding box center [359, 195] width 21 height 8
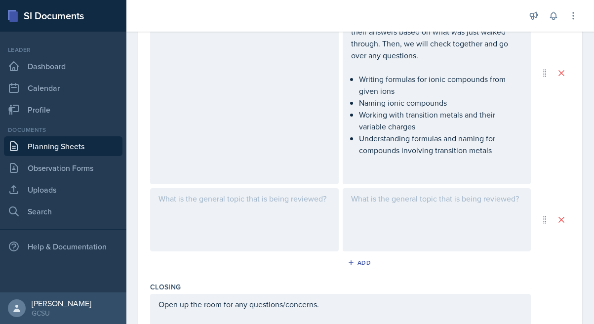
click at [251, 209] on div at bounding box center [244, 219] width 188 height 63
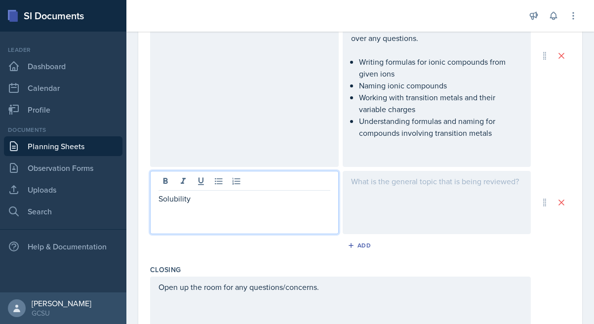
click at [398, 192] on div at bounding box center [436, 202] width 188 height 63
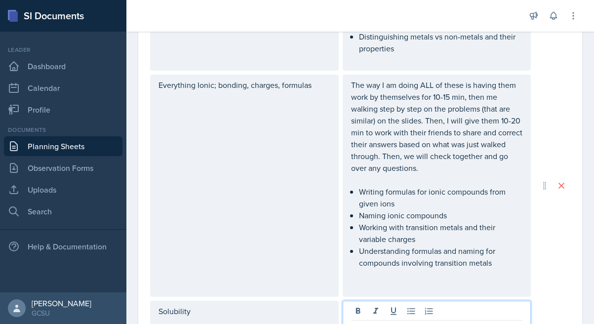
scroll to position [781, 0]
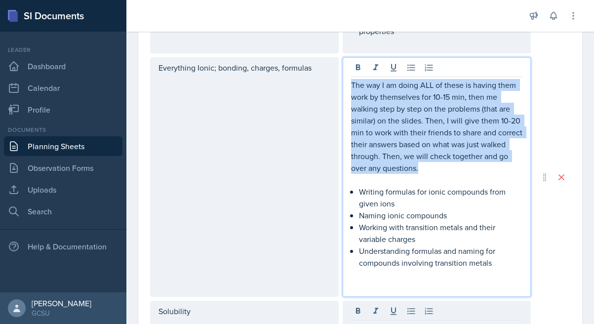
drag, startPoint x: 422, startPoint y: 168, endPoint x: 349, endPoint y: 85, distance: 110.8
click at [349, 85] on div "The way I am doing ALL of these is having them work by themselves for 10-15 min…" at bounding box center [436, 176] width 188 height 239
copy p "The way I am doing ALL of these is having them work by themselves for 10-15 min…"
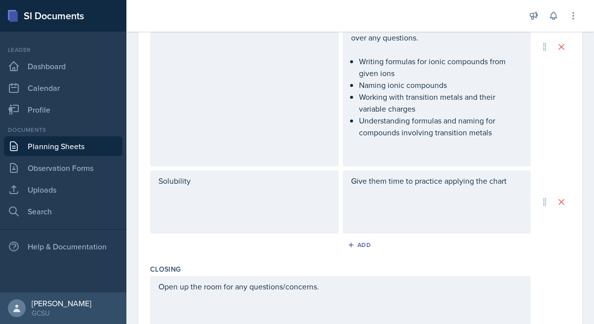
click at [350, 181] on div "Give them time to practice applying the chart" at bounding box center [436, 201] width 188 height 63
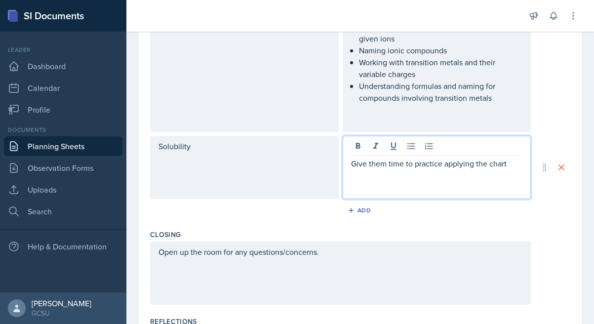
click at [353, 161] on p "Give them time to practice applying the chart" at bounding box center [437, 163] width 172 height 12
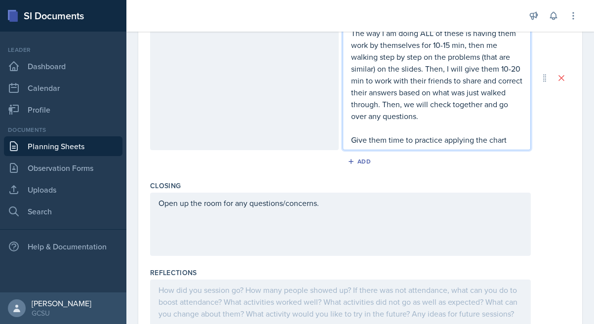
scroll to position [1058, 0]
click at [510, 139] on p "Give them time to practice applying the chart" at bounding box center [437, 140] width 172 height 12
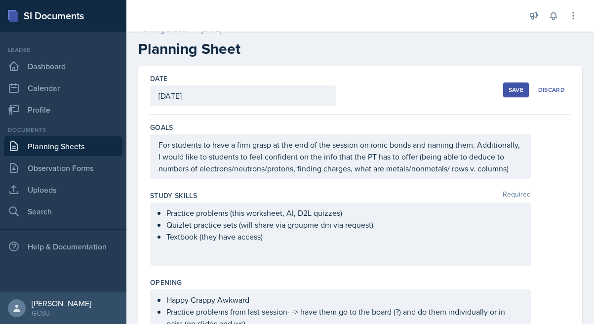
scroll to position [0, 0]
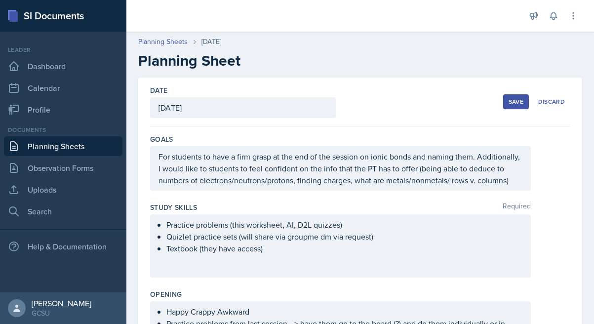
click at [512, 103] on div "Save" at bounding box center [515, 102] width 15 height 8
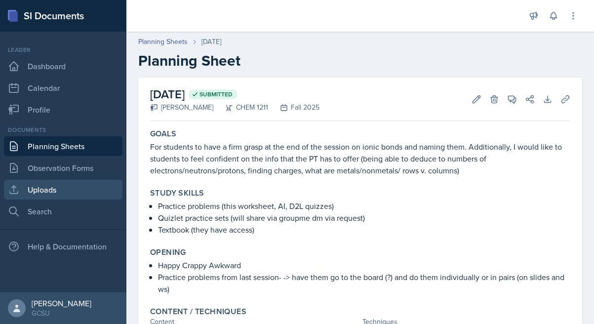
click at [51, 186] on link "Uploads" at bounding box center [63, 190] width 118 height 20
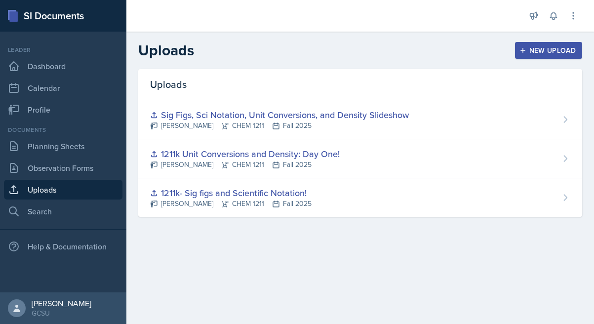
click at [537, 47] on div "New Upload" at bounding box center [548, 50] width 55 height 8
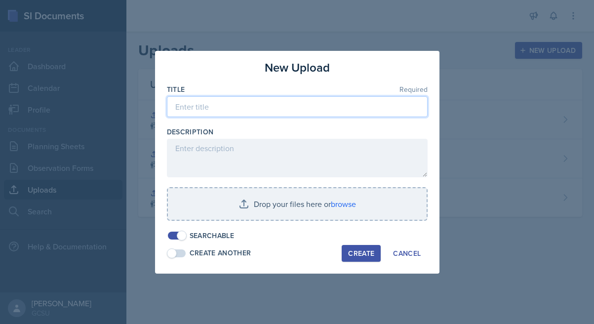
click at [320, 103] on input at bounding box center [297, 106] width 261 height 21
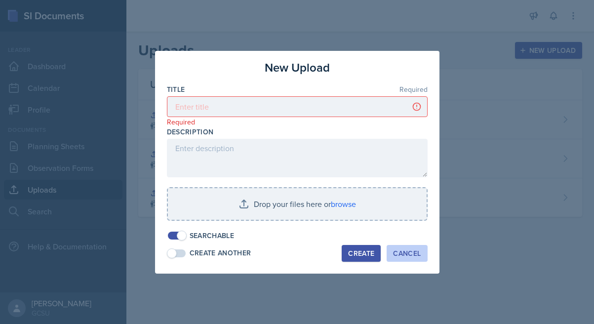
click at [409, 251] on div "Cancel" at bounding box center [407, 253] width 28 height 8
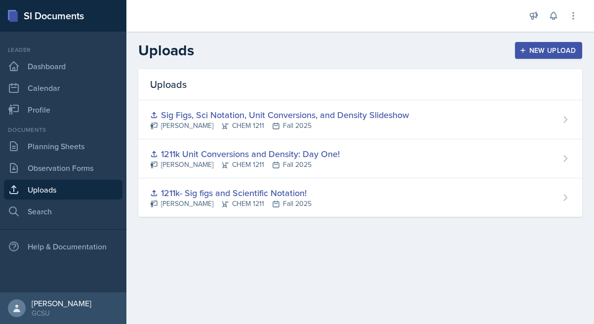
click at [531, 44] on button "New Upload" at bounding box center [549, 50] width 68 height 17
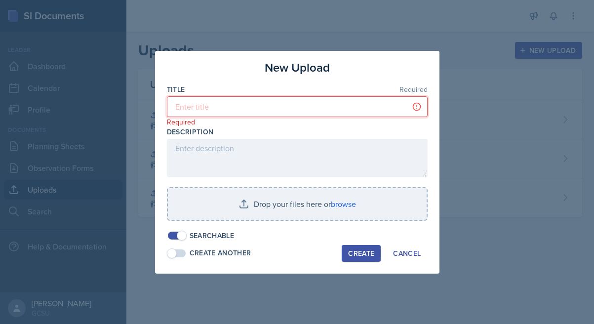
click at [297, 106] on input at bounding box center [297, 106] width 261 height 21
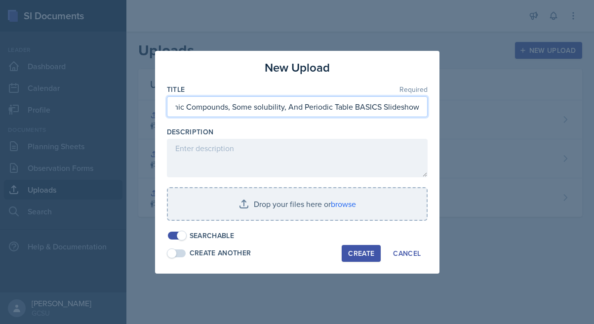
scroll to position [0, 7]
type input "Ionic Compounds, Some solubility, And Periodic Table BASICS Slideshow"
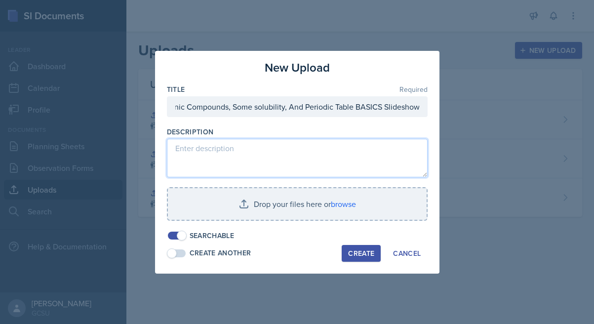
click at [268, 147] on textarea at bounding box center [297, 158] width 261 height 38
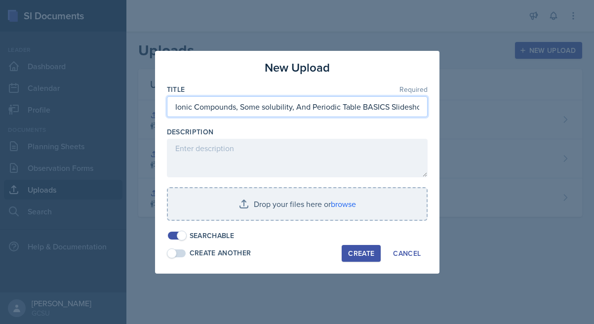
click at [243, 115] on input "Ionic Compounds, Some solubility, And Periodic Table BASICS Slideshow" at bounding box center [297, 106] width 261 height 21
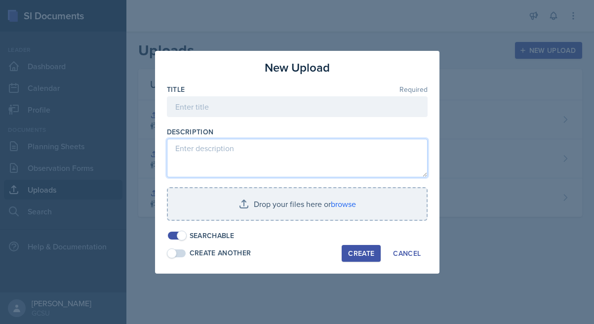
click at [237, 161] on textarea at bounding box center [297, 158] width 261 height 38
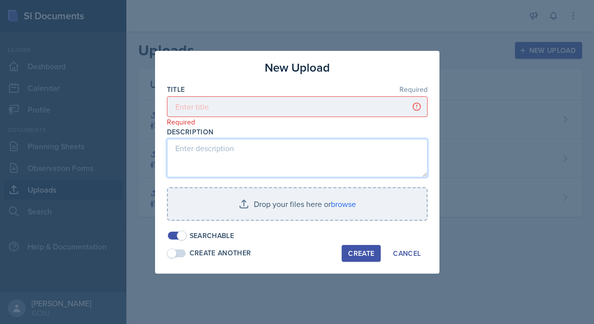
paste textarea "Ionic Compounds, Some solubility, And Periodic Table BASICS Slideshow"
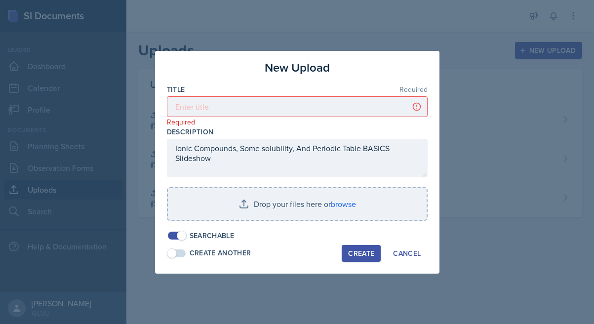
click at [221, 118] on p "Required" at bounding box center [297, 122] width 261 height 10
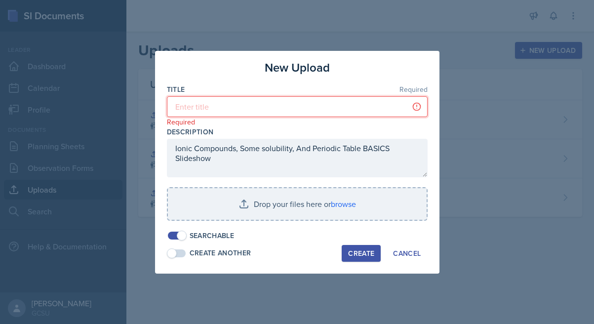
click at [221, 107] on input at bounding box center [297, 106] width 261 height 21
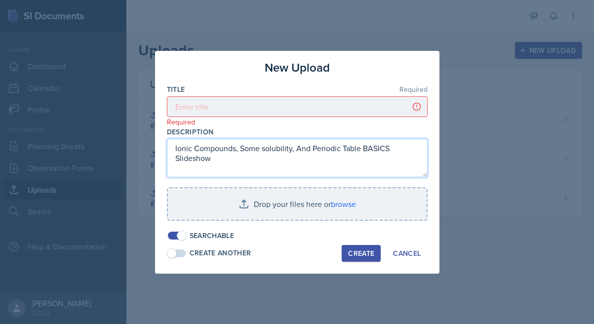
click at [183, 160] on textarea "Ionic Compounds, Some solubility, And Periodic Table BASICS Slideshow" at bounding box center [297, 158] width 261 height 38
type textarea "Ionic Compounds, Some solubility, And Periodic Table BASICS"
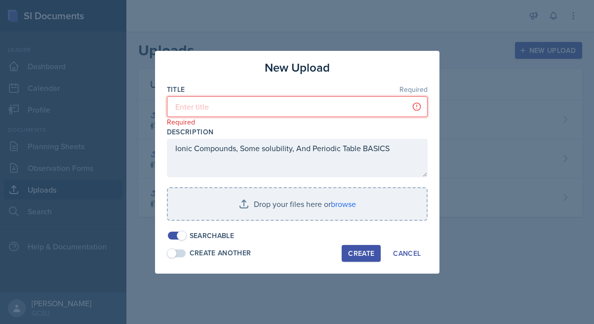
click at [185, 108] on input at bounding box center [297, 106] width 261 height 21
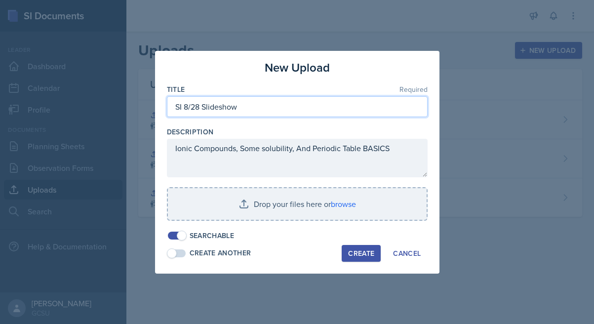
type input "SI 8/28 Slideshow"
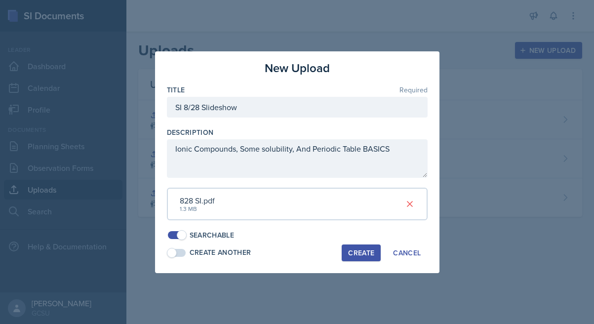
click at [356, 254] on div "Create" at bounding box center [361, 253] width 26 height 8
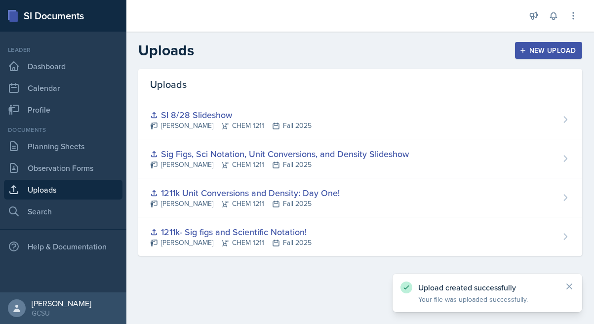
click at [553, 49] on div "New Upload" at bounding box center [548, 50] width 55 height 8
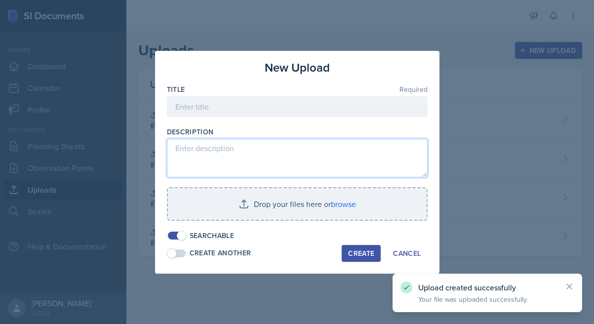
click at [213, 160] on textarea at bounding box center [297, 158] width 261 height 38
paste textarea "Ionic Compounds, Some solubility, And Periodic Table BASICS Slideshow"
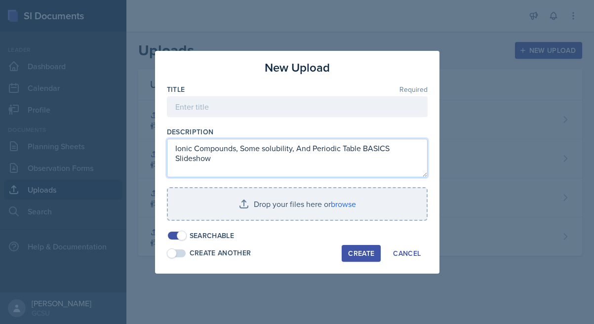
click at [203, 157] on textarea "Ionic Compounds, Some solubility, And Periodic Table BASICS Slideshow" at bounding box center [297, 158] width 261 height 38
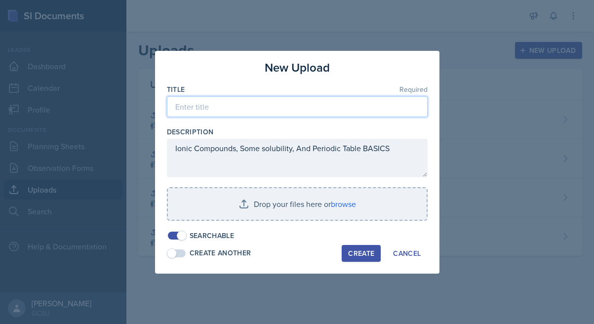
click at [219, 105] on input at bounding box center [297, 106] width 261 height 21
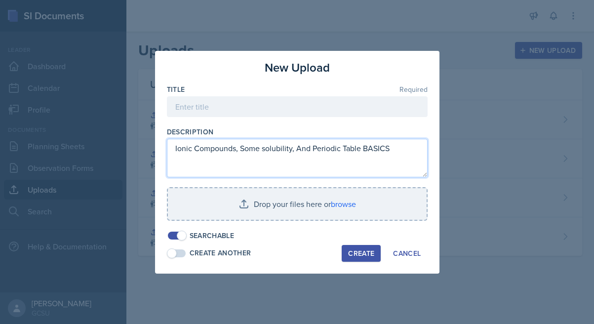
click at [239, 150] on textarea "Ionic Compounds, Some solubility, And Periodic Table BASICS" at bounding box center [297, 158] width 261 height 38
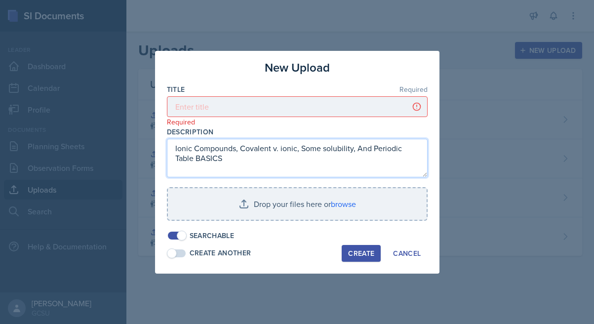
click at [360, 147] on textarea "Ionic Compounds, Covalent v. ionic, Some solubility, And Periodic Table BASICS" at bounding box center [297, 158] width 261 height 38
type textarea "Ionic Compounds, Covalent v. ionic, Some solubility, and Periodic Table BASICS"
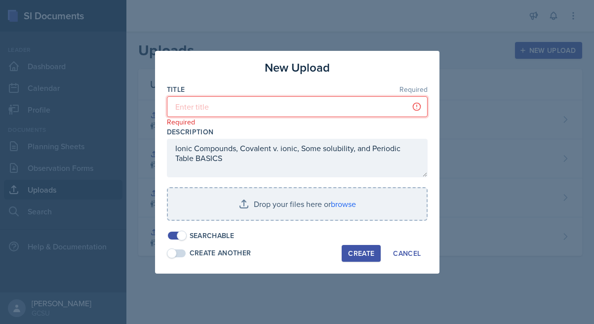
click at [333, 103] on input at bounding box center [297, 106] width 261 height 21
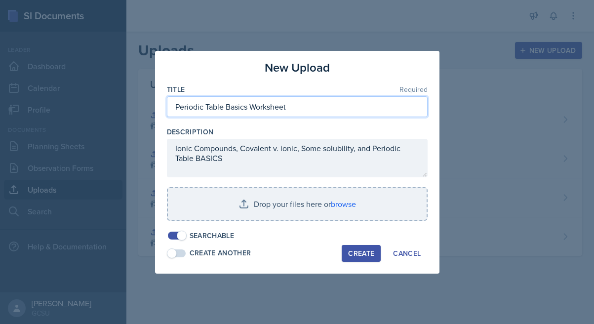
click at [224, 107] on input "Periodic Table Basics Worksheet" at bounding box center [297, 106] width 261 height 21
type input "Periodic Table and compounds Basics Worksheet"
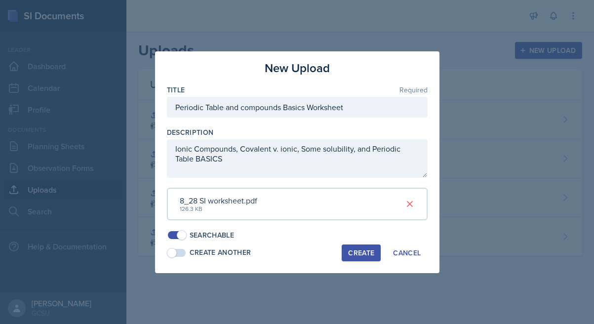
click at [350, 251] on div "Create" at bounding box center [361, 253] width 26 height 8
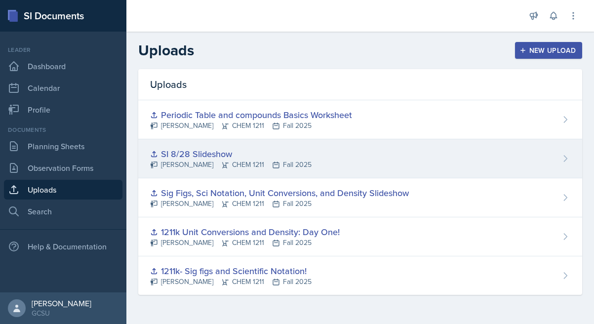
click at [212, 153] on div "SI 8/28 Slideshow" at bounding box center [230, 153] width 161 height 13
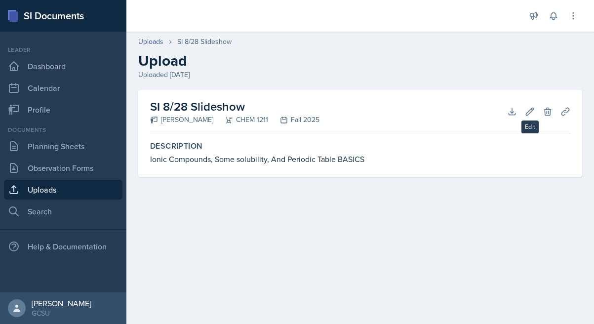
click at [524, 103] on div "SI 8/28 Slideshow [PERSON_NAME] CHEM 1211 Fall 2025 Download Edit Delete Planni…" at bounding box center [360, 111] width 420 height 43
click at [529, 113] on icon at bounding box center [529, 111] width 7 height 7
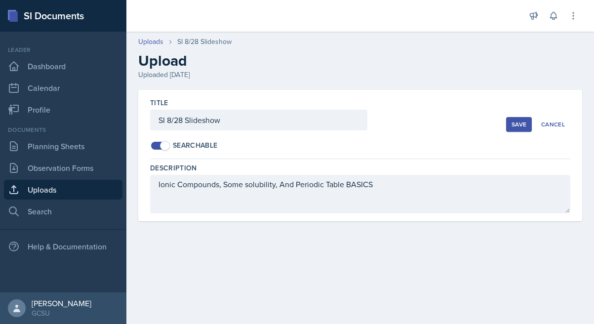
click at [557, 122] on div "Cancel" at bounding box center [553, 124] width 24 height 8
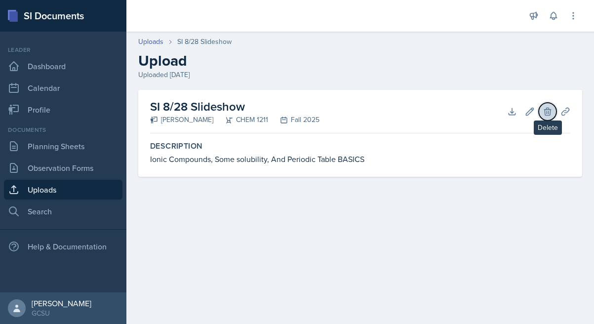
click at [552, 108] on button "Delete" at bounding box center [547, 112] width 18 height 18
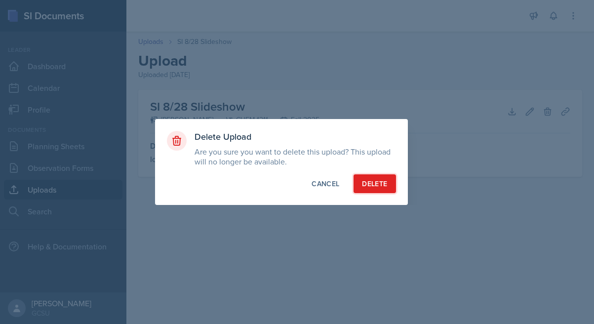
click at [389, 184] on button "Delete" at bounding box center [374, 183] width 42 height 19
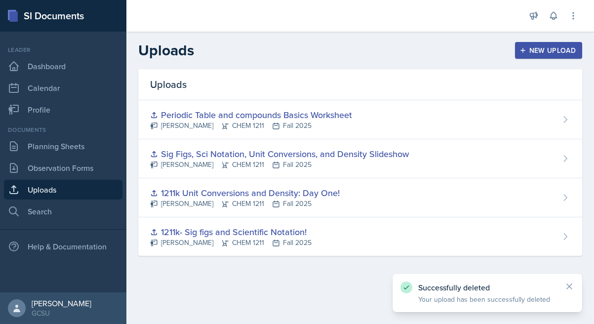
click at [533, 53] on div "New Upload" at bounding box center [548, 50] width 55 height 8
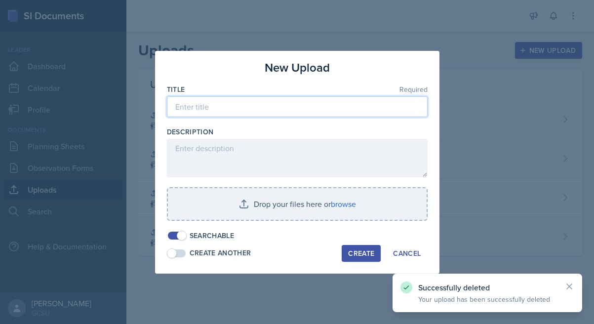
click at [277, 112] on input at bounding box center [297, 106] width 261 height 21
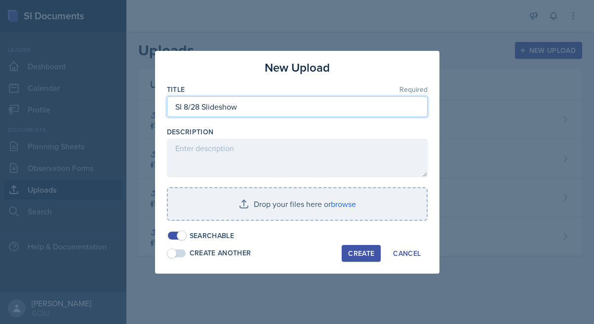
type input "SI 8/28 Slideshow"
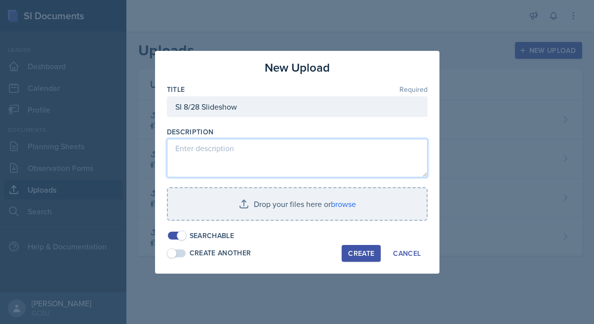
paste textarea "How many grams (g) are in 4.2 kilograms (kg)? Convert 1500 milliliters (mL) to …"
type textarea "How many grams (g) are in 4.2 kilograms (kg)? Convert 1500 milliliters (mL) to …"
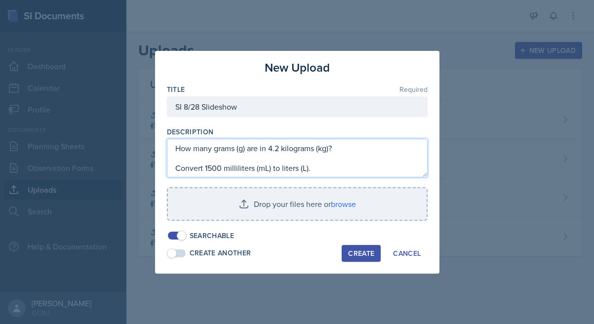
drag, startPoint x: 347, startPoint y: 166, endPoint x: 287, endPoint y: 77, distance: 106.9
click at [287, 77] on div "New Upload Title Required SI 8/28 Slideshow Description How many grams (g) are …" at bounding box center [297, 162] width 284 height 223
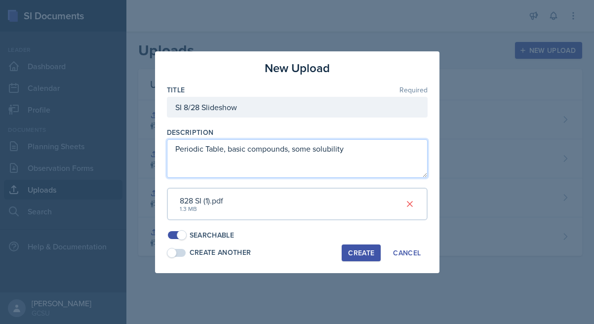
type textarea "Periodic Table, basic compounds, some solubility"
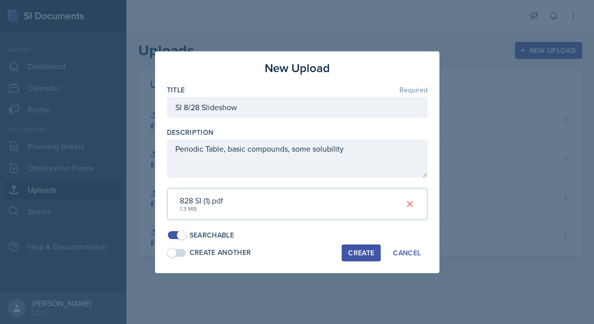
click at [357, 252] on div "Create" at bounding box center [361, 253] width 26 height 8
